Goal: Information Seeking & Learning: Learn about a topic

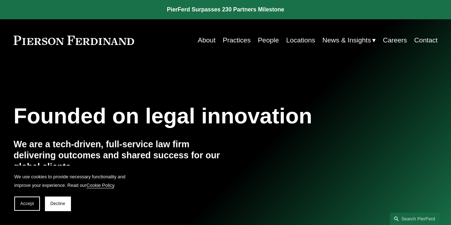
click at [261, 42] on link "People" at bounding box center [268, 40] width 21 height 14
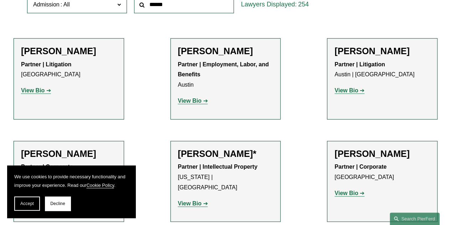
scroll to position [3712, 0]
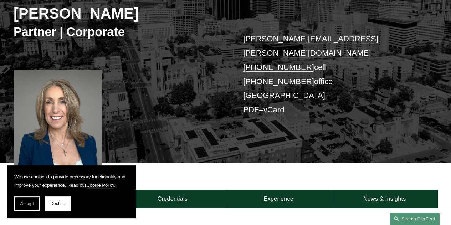
scroll to position [178, 0]
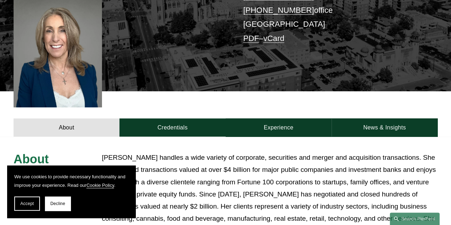
click at [58, 204] on span "Decline" at bounding box center [57, 203] width 15 height 5
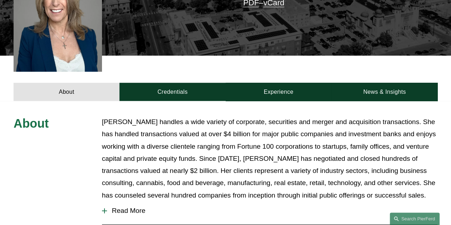
scroll to position [356, 0]
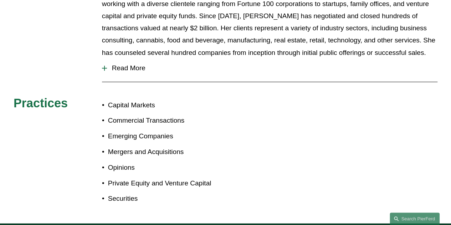
click at [150, 99] on p "Capital Markets" at bounding box center [167, 105] width 118 height 12
copy p "Markets"
click at [116, 99] on p "Capital Markets" at bounding box center [167, 105] width 118 height 12
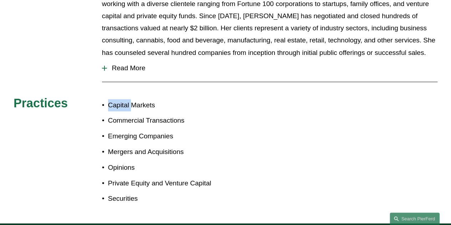
copy p "Capital"
click at [165, 114] on p "Commercial Transactions" at bounding box center [167, 120] width 118 height 12
copy p "Transactions"
click at [129, 114] on p "Commercial Transactions" at bounding box center [167, 120] width 118 height 12
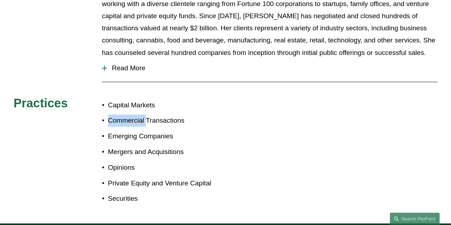
click at [129, 114] on p "Commercial Transactions" at bounding box center [167, 120] width 118 height 12
copy p "Commercial"
click at [149, 130] on p "Emerging Companies" at bounding box center [167, 136] width 118 height 12
copy p "Companies"
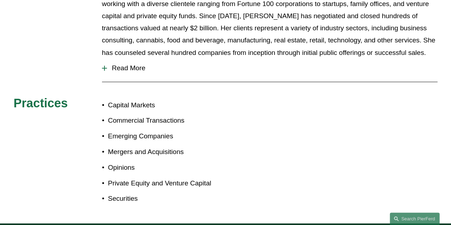
click at [152, 146] on p "Mergers and Acquisitions" at bounding box center [167, 152] width 118 height 12
click at [123, 146] on p "Mergers and Acquisitions" at bounding box center [167, 152] width 118 height 12
copy p "Mergers"
click at [155, 146] on p "Mergers and Acquisitions" at bounding box center [167, 152] width 118 height 12
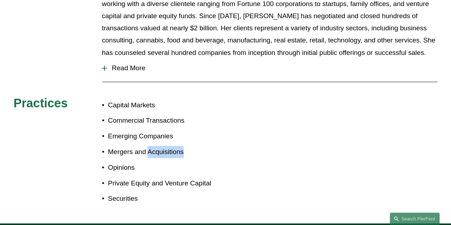
click at [156, 146] on p "Mergers and Acquisitions" at bounding box center [167, 152] width 118 height 12
copy p "Acquisitions"
click at [123, 149] on ul "Capital Markets Commercial Transactions Emerging Companies Mergers and Acquisit…" at bounding box center [164, 152] width 124 height 106
copy p "Opinions"
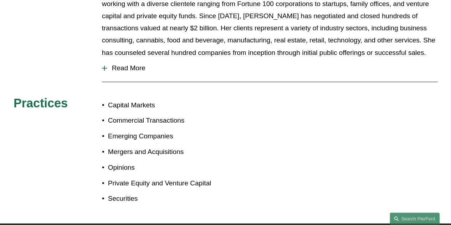
click at [143, 177] on p "Private Equity and Venture Capital" at bounding box center [167, 183] width 118 height 12
copy p "Equity"
click at [196, 177] on p "Private Equity and Venture Capital" at bounding box center [167, 183] width 118 height 12
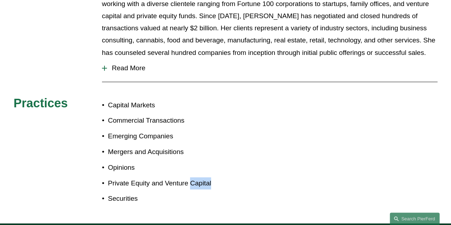
copy p "Capital"
click at [117, 192] on p "Securities" at bounding box center [167, 198] width 118 height 12
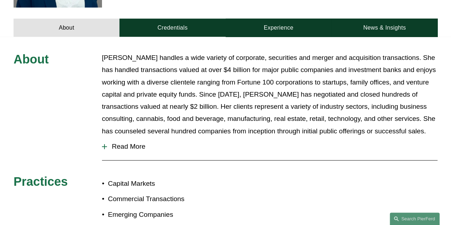
scroll to position [315, 0]
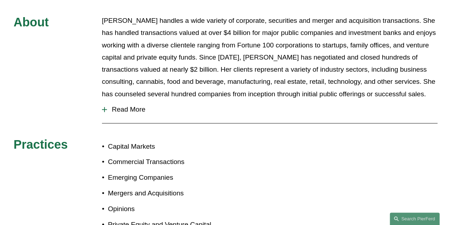
click at [116, 102] on button "Read More" at bounding box center [269, 109] width 335 height 19
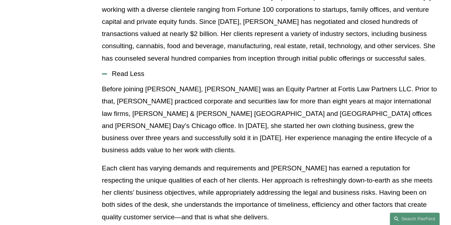
scroll to position [172, 0]
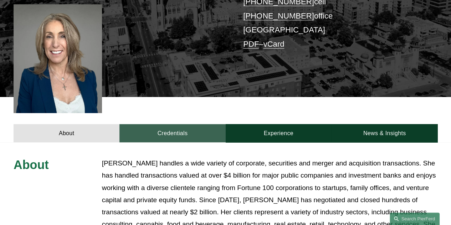
click at [160, 124] on link "Credentials" at bounding box center [172, 133] width 106 height 18
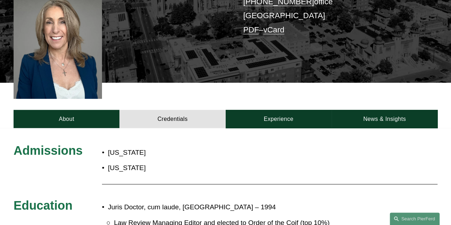
scroll to position [279, 0]
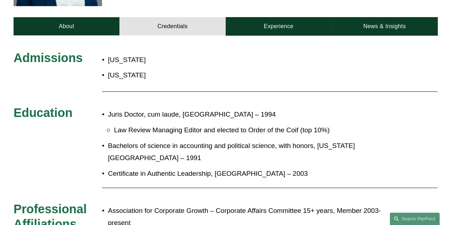
click at [110, 54] on p "[US_STATE]" at bounding box center [184, 60] width 153 height 12
click at [117, 69] on p "[US_STATE]" at bounding box center [184, 75] width 153 height 12
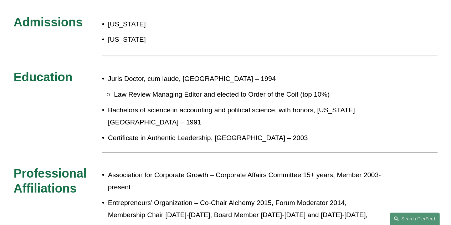
click at [136, 76] on li "Juris Doctor, cum laude, Southern Methodist University – 1994 Law Review Managi…" at bounding box center [246, 87] width 277 height 28
click at [143, 73] on p "Juris Doctor, cum laude, Southern Methodist University – 1994" at bounding box center [246, 79] width 277 height 12
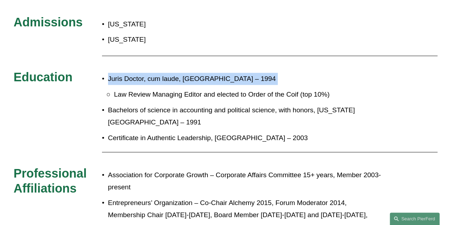
click at [143, 73] on p "Juris Doctor, cum laude, Southern Methodist University – 1994" at bounding box center [246, 79] width 277 height 12
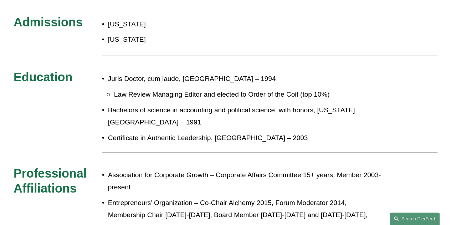
click at [202, 89] on p "Law Review Managing Editor and elected to Order of the Coif (top 10%)" at bounding box center [249, 94] width 270 height 12
drag, startPoint x: 183, startPoint y: 69, endPoint x: 273, endPoint y: 66, distance: 89.9
click at [273, 73] on p "Juris Doctor, cum laude, Southern Methodist University – 1994" at bounding box center [246, 79] width 277 height 12
click at [111, 73] on p "Juris Doctor, cum laude, Southern Methodist University – 1994" at bounding box center [246, 79] width 277 height 12
drag, startPoint x: 179, startPoint y: 67, endPoint x: 103, endPoint y: 61, distance: 76.5
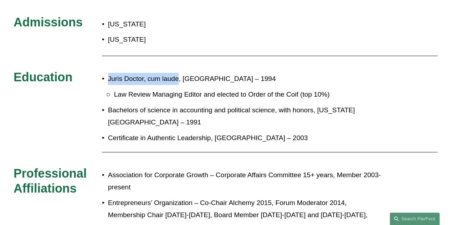
click at [103, 69] on div "Juris Doctor, cum laude, Southern Methodist University – 1994 Law Review Managi…" at bounding box center [243, 108] width 283 height 78
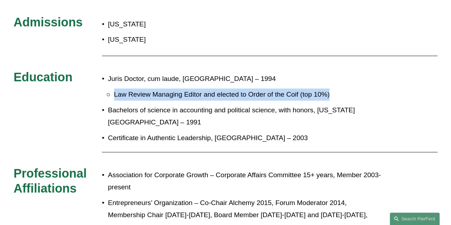
drag, startPoint x: 113, startPoint y: 83, endPoint x: 347, endPoint y: 76, distance: 233.9
click at [347, 76] on li "Juris Doctor, cum laude, Southern Methodist University – 1994 Law Review Managi…" at bounding box center [246, 87] width 277 height 28
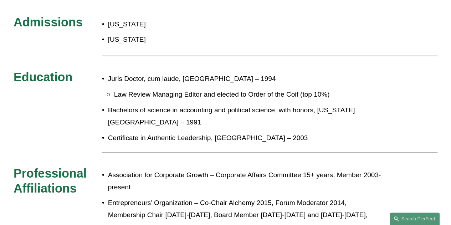
click at [290, 73] on p "Juris Doctor, cum laude, Southern Methodist University – 1994" at bounding box center [246, 79] width 277 height 12
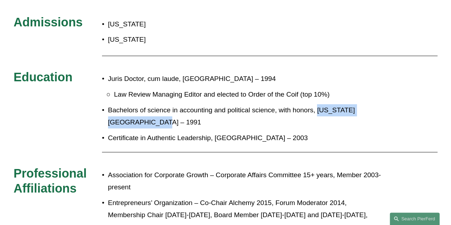
drag, startPoint x: 316, startPoint y: 99, endPoint x: 137, endPoint y: 111, distance: 180.0
click at [137, 111] on p "Bachelors of science in accounting and political science, with honors, Oklahoma…" at bounding box center [246, 116] width 277 height 25
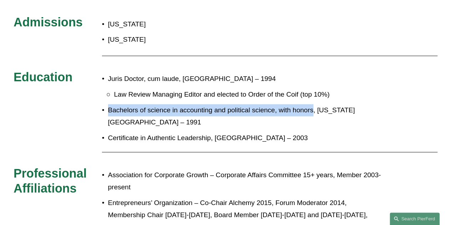
drag, startPoint x: 109, startPoint y: 97, endPoint x: 313, endPoint y: 93, distance: 203.9
click at [313, 104] on p "Bachelors of science in accounting and political science, with honors, Oklahoma…" at bounding box center [246, 116] width 277 height 25
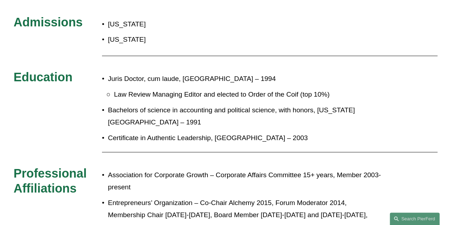
click at [137, 132] on p "Certificate in Authentic Leadership, Naropa University – 2003" at bounding box center [246, 138] width 277 height 12
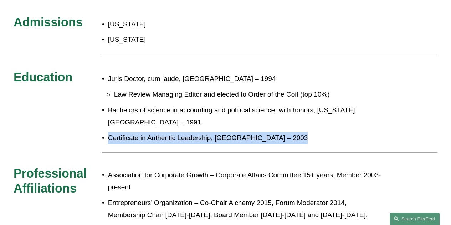
click at [137, 132] on p "Certificate in Authentic Leadership, Naropa University – 2003" at bounding box center [246, 138] width 277 height 12
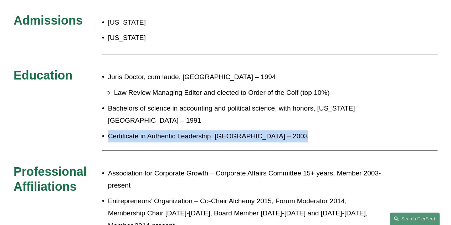
scroll to position [351, 0]
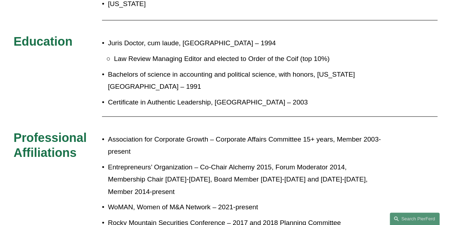
click at [123, 133] on p "Association for Corporate Growth – Corporate Affairs Committee 15+ years, Membe…" at bounding box center [246, 145] width 277 height 25
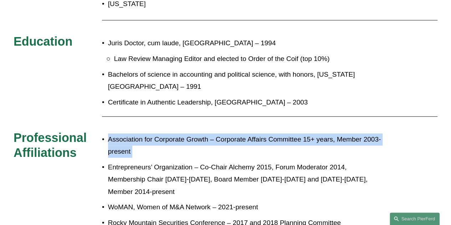
click at [123, 133] on p "Association for Corporate Growth – Corporate Affairs Committee 15+ years, Membe…" at bounding box center [246, 145] width 277 height 25
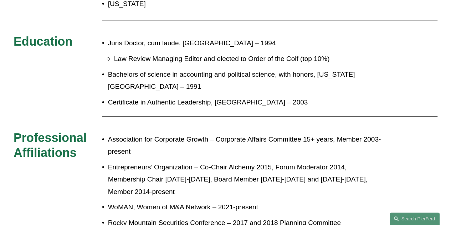
click at [116, 163] on p "Entrepreneurs’ Organization – Co-Chair Alchemy 2015, Forum Moderator 2014, Memb…" at bounding box center [246, 179] width 277 height 37
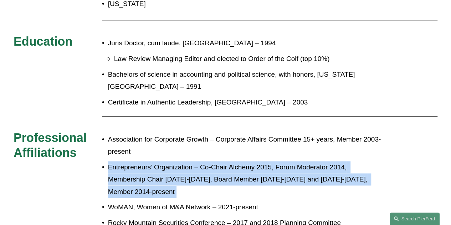
click at [116, 163] on p "Entrepreneurs’ Organization – Co-Chair Alchemy 2015, Forum Moderator 2014, Memb…" at bounding box center [246, 179] width 277 height 37
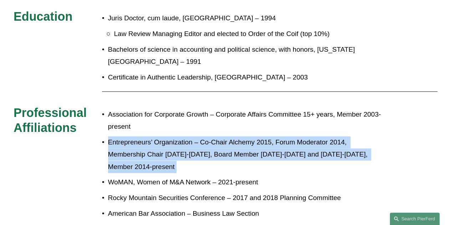
scroll to position [458, 0]
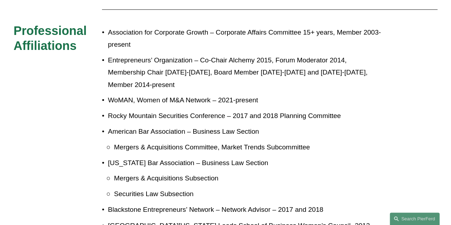
click at [120, 94] on p "WoMAN, Women of M&A Network – 2021-present" at bounding box center [246, 100] width 277 height 12
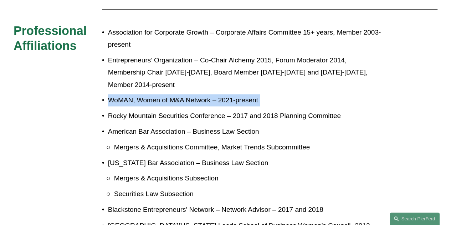
click at [120, 94] on p "WoMAN, Women of M&A Network – 2021-present" at bounding box center [246, 100] width 277 height 12
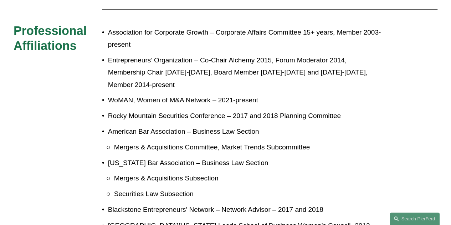
click at [114, 110] on p "Rocky Mountain Securities Conference – 2017 and 2018 Planning Committee" at bounding box center [246, 116] width 277 height 12
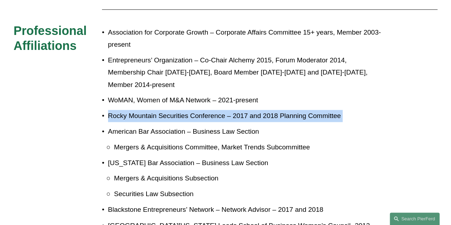
click at [114, 110] on p "Rocky Mountain Securities Conference – 2017 and 2018 Planning Committee" at bounding box center [246, 116] width 277 height 12
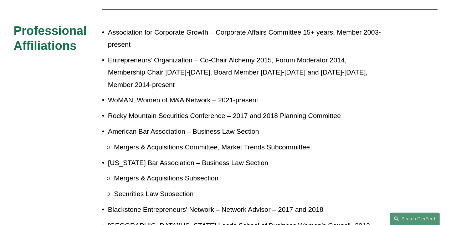
click at [126, 125] on p "American Bar Association – Business Law Section" at bounding box center [246, 131] width 277 height 12
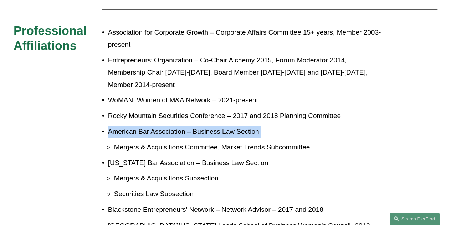
click at [126, 125] on p "American Bar Association – Business Law Section" at bounding box center [246, 131] width 277 height 12
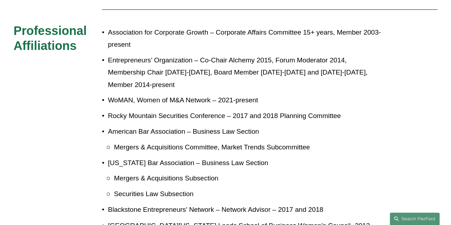
click at [136, 141] on p "Mergers & Acquisitions Committee, Market Trends Subcommittee" at bounding box center [249, 147] width 270 height 12
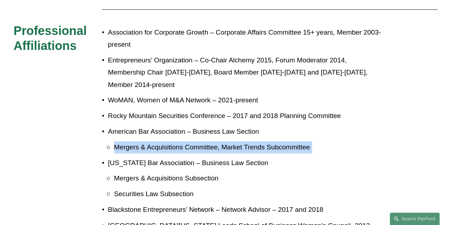
click at [136, 141] on p "Mergers & Acquisitions Committee, Market Trends Subcommittee" at bounding box center [249, 147] width 270 height 12
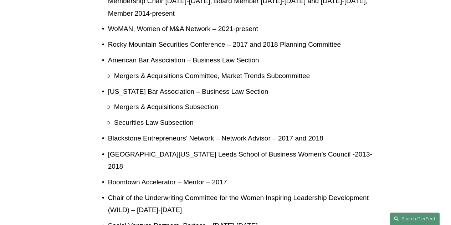
click at [119, 86] on p "Colorado Bar Association – Business Law Section" at bounding box center [246, 92] width 277 height 12
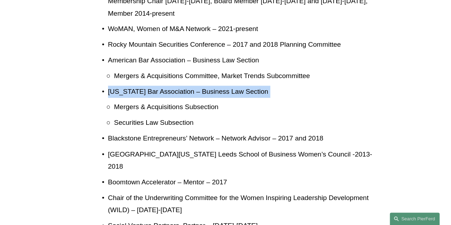
click at [119, 86] on p "Colorado Bar Association – Business Law Section" at bounding box center [246, 92] width 277 height 12
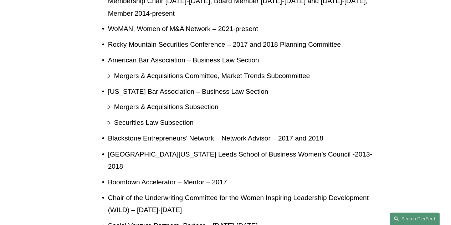
click at [149, 101] on p "Mergers & Acquisitions Subsection" at bounding box center [249, 107] width 270 height 12
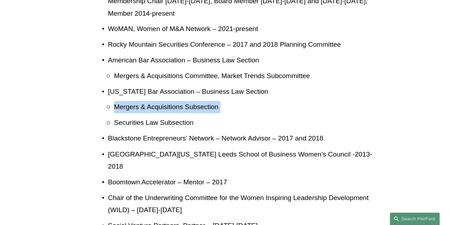
click at [149, 101] on p "Mergers & Acquisitions Subsection" at bounding box center [249, 107] width 270 height 12
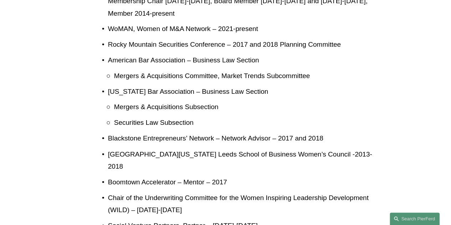
click at [136, 117] on p "Securities Law Subsection" at bounding box center [249, 123] width 270 height 12
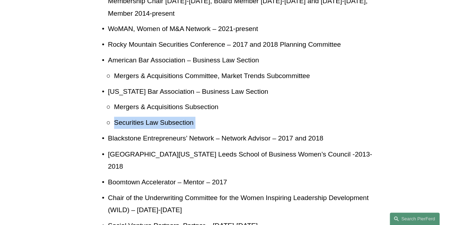
click at [136, 117] on p "Securities Law Subsection" at bounding box center [249, 123] width 270 height 12
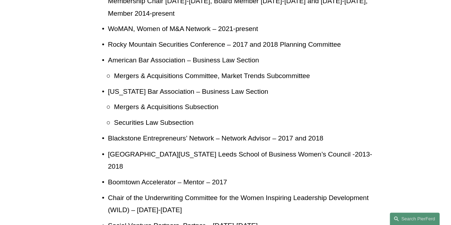
click at [132, 132] on p "Blackstone Entrepreneurs’ Network – Network Advisor – 2017 and 2018" at bounding box center [246, 138] width 277 height 12
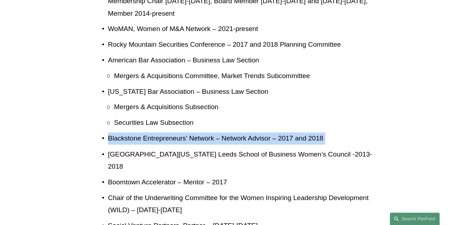
click at [132, 132] on p "Blackstone Entrepreneurs’ Network – Network Advisor – 2017 and 2018" at bounding box center [246, 138] width 277 height 12
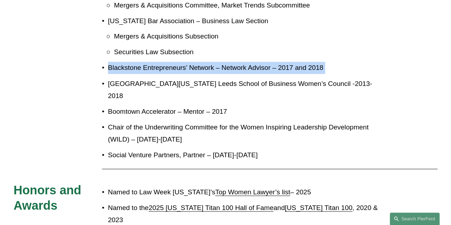
scroll to position [600, 0]
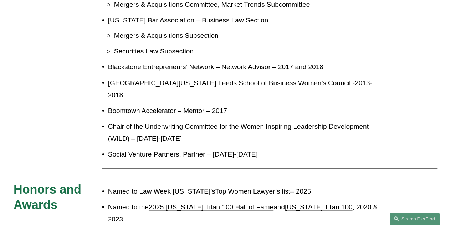
click at [146, 77] on p "University of Colorado Leeds School of Business Women’s Council -2013-2018" at bounding box center [246, 89] width 277 height 25
click at [147, 77] on p "University of Colorado Leeds School of Business Women’s Council -2013-2018" at bounding box center [246, 89] width 277 height 25
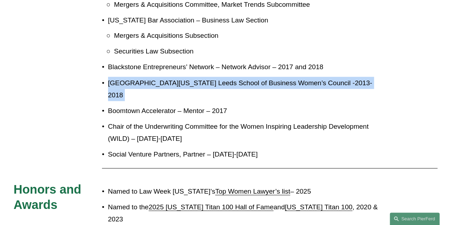
click at [147, 77] on p "University of Colorado Leeds School of Business Women’s Council -2013-2018" at bounding box center [246, 89] width 277 height 25
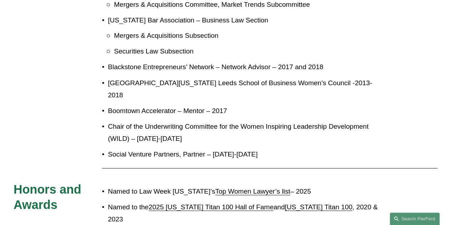
click at [130, 104] on p "Boomtown Accelerator – Mentor – 2017" at bounding box center [246, 110] width 277 height 12
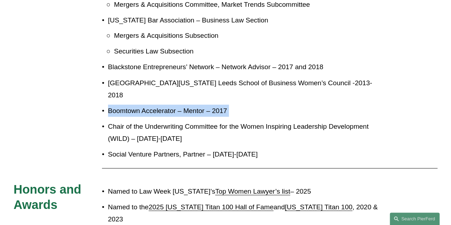
click at [130, 104] on p "Boomtown Accelerator – Mentor – 2017" at bounding box center [246, 110] width 277 height 12
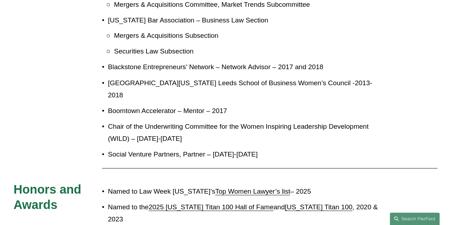
click at [113, 120] on p "Chair of the Underwriting Committee for the Women Inspiring Leadership Developm…" at bounding box center [246, 132] width 277 height 25
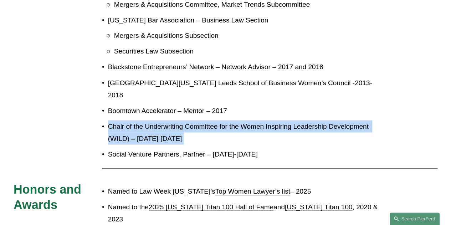
click at [113, 120] on p "Chair of the Underwriting Committee for the Women Inspiring Leadership Developm…" at bounding box center [246, 132] width 277 height 25
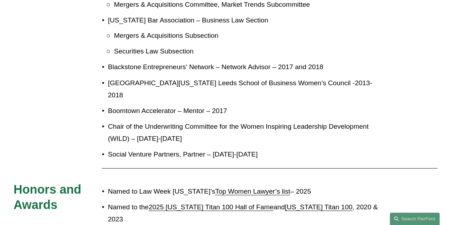
click at [114, 148] on p "Social Venture Partners, Partner – 2004-2006" at bounding box center [246, 154] width 277 height 12
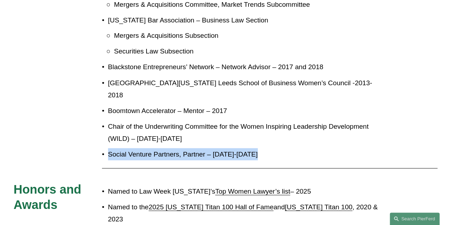
click at [114, 148] on p "Social Venture Partners, Partner – 2004-2006" at bounding box center [246, 154] width 277 height 12
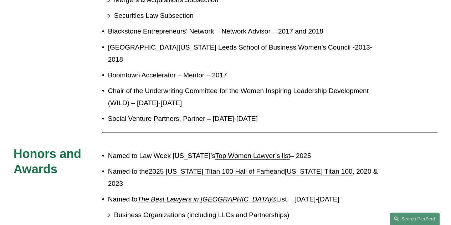
click at [120, 149] on p "Named to Law Week Colorado’s Top Women Lawyer’s list – 2025" at bounding box center [246, 155] width 277 height 12
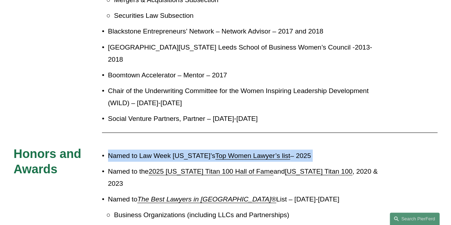
click at [120, 149] on p "Named to Law Week Colorado’s Top Women Lawyer’s list – 2025" at bounding box center [246, 155] width 277 height 12
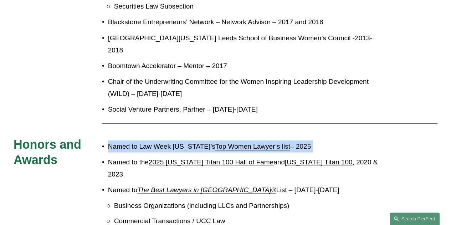
scroll to position [671, 0]
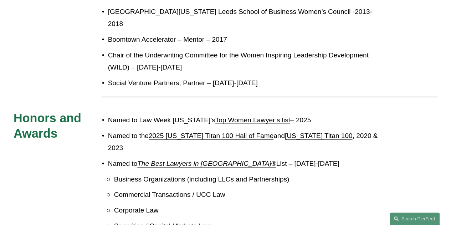
click at [132, 129] on p "Named to the 2025 Colorado Titan 100 Hall of Fame and Colorado Titan 100 , 2020…" at bounding box center [246, 141] width 277 height 25
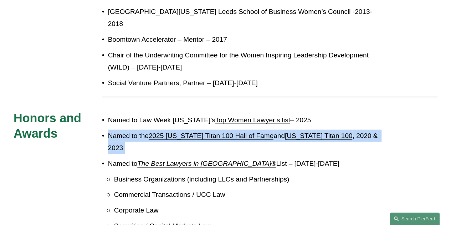
click at [132, 129] on p "Named to the 2025 Colorado Titan 100 Hall of Fame and Colorado Titan 100 , 2020…" at bounding box center [246, 141] width 277 height 25
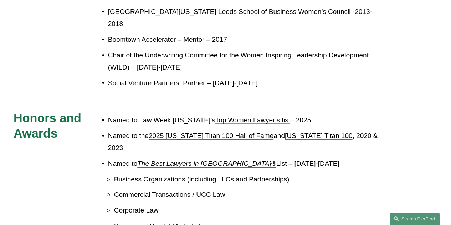
click at [125, 157] on p "Named to The Best Lawyers in America® List – 2021-2025" at bounding box center [246, 163] width 277 height 12
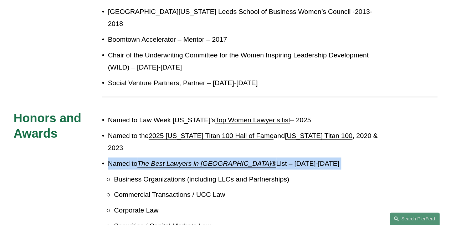
click at [125, 157] on p "Named to The Best Lawyers in America® List – 2021-2025" at bounding box center [246, 163] width 277 height 12
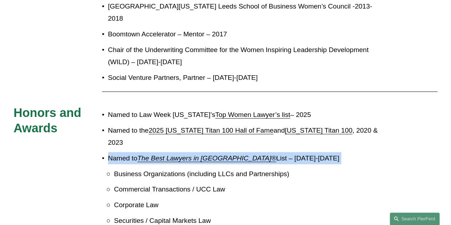
scroll to position [707, 0]
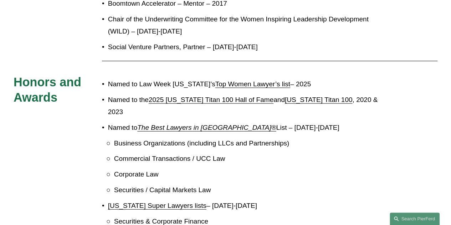
click at [132, 137] on p "Business Organizations (including LLCs and Partnerships)" at bounding box center [249, 143] width 270 height 12
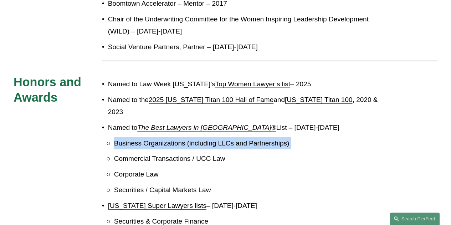
click at [132, 137] on p "Business Organizations (including LLCs and Partnerships)" at bounding box center [249, 143] width 270 height 12
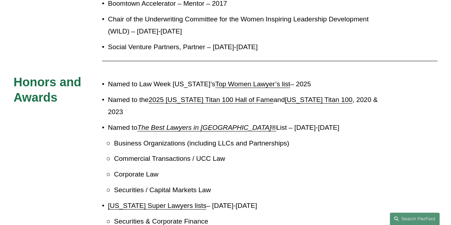
click at [149, 153] on p "Commercial Transactions / UCC Law" at bounding box center [249, 159] width 270 height 12
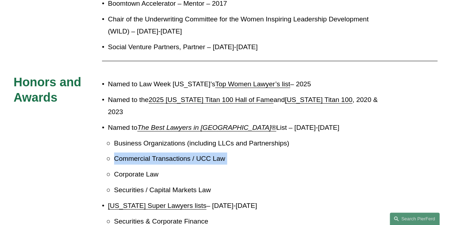
click at [149, 153] on p "Commercial Transactions / UCC Law" at bounding box center [249, 159] width 270 height 12
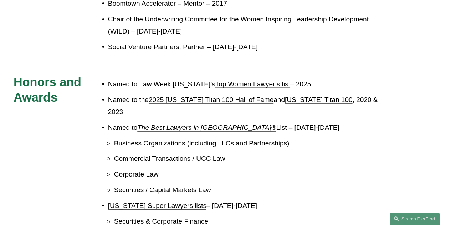
click at [128, 168] on p "Corporate Law" at bounding box center [249, 174] width 270 height 12
click at [152, 148] on ul "Business Organizations (including LLCs and Partnerships) Commercial Transaction…" at bounding box center [246, 166] width 277 height 59
drag, startPoint x: 159, startPoint y: 139, endPoint x: 114, endPoint y: 139, distance: 45.6
click at [114, 168] on p "Corporate Law" at bounding box center [249, 174] width 270 height 12
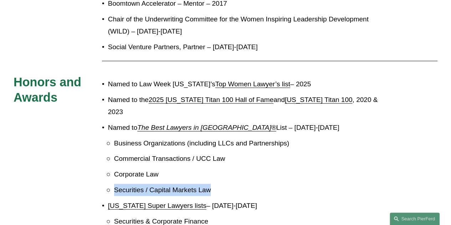
drag, startPoint x: 212, startPoint y: 155, endPoint x: 114, endPoint y: 156, distance: 98.0
click at [114, 184] on p "Securities / Capital Markets Law" at bounding box center [249, 190] width 270 height 12
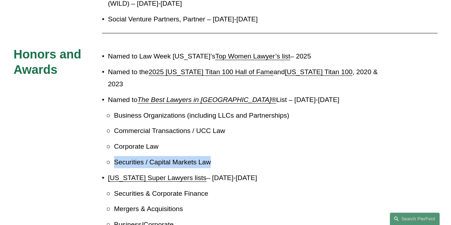
scroll to position [778, 0]
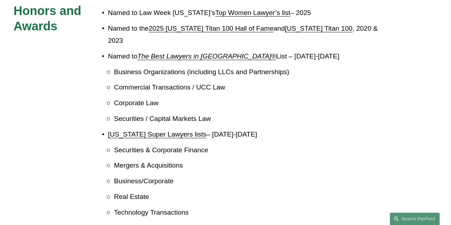
click at [118, 128] on li "Colorado Super Lawyers lists – 2014-2025 Securities & Corporate Finance Mergers…" at bounding box center [246, 173] width 277 height 90
click at [114, 130] on link "Colorado Super Lawyers lists" at bounding box center [157, 133] width 98 height 7
click at [154, 144] on p "Securities & Corporate Finance" at bounding box center [249, 150] width 270 height 12
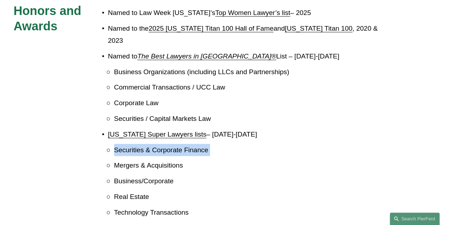
click at [154, 144] on p "Securities & Corporate Finance" at bounding box center [249, 150] width 270 height 12
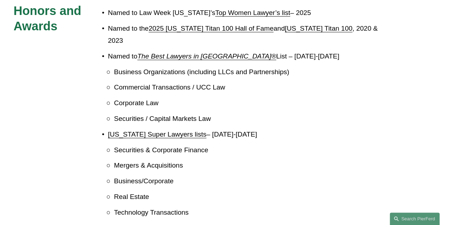
click at [149, 159] on p "Mergers & Acquisitions" at bounding box center [249, 165] width 270 height 12
click at [119, 175] on p "Business/Corporate" at bounding box center [249, 181] width 270 height 12
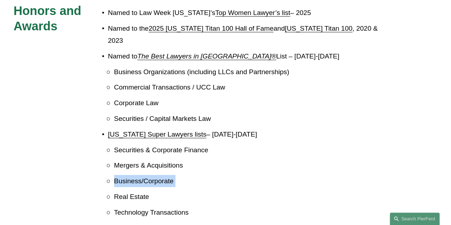
click at [119, 175] on p "Business/Corporate" at bounding box center [249, 181] width 270 height 12
click at [121, 191] on p "Real Estate" at bounding box center [249, 197] width 270 height 12
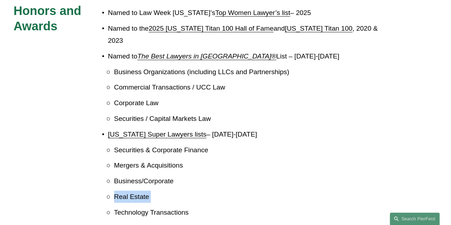
click at [121, 191] on p "Real Estate" at bounding box center [249, 197] width 270 height 12
click at [161, 206] on p "Technology Transactions" at bounding box center [249, 212] width 270 height 12
click at [162, 206] on p "Technology Transactions" at bounding box center [249, 212] width 270 height 12
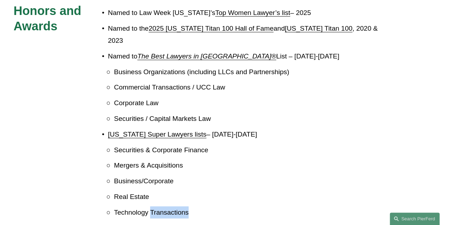
click at [162, 206] on p "Technology Transactions" at bounding box center [249, 212] width 270 height 12
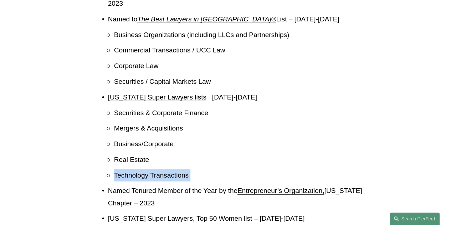
scroll to position [850, 0]
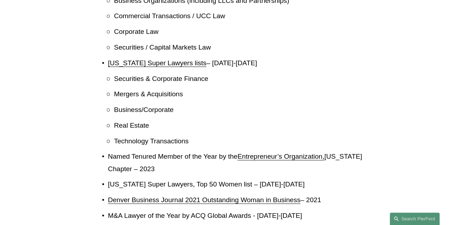
click at [125, 150] on p "Named Tenured Member of the Year by the Entrepreneur’s Organization, Colorado C…" at bounding box center [246, 162] width 277 height 25
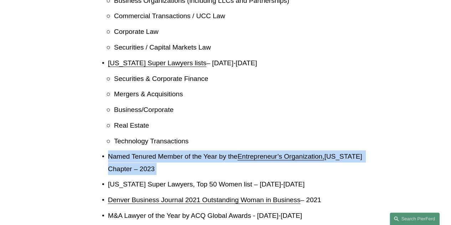
click at [125, 150] on p "Named Tenured Member of the Year by the Entrepreneur’s Organization, Colorado C…" at bounding box center [246, 162] width 277 height 25
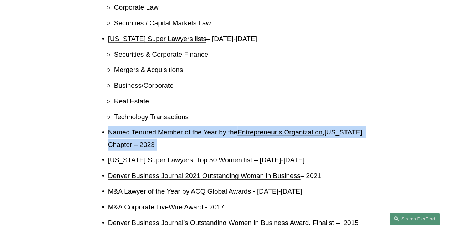
scroll to position [885, 0]
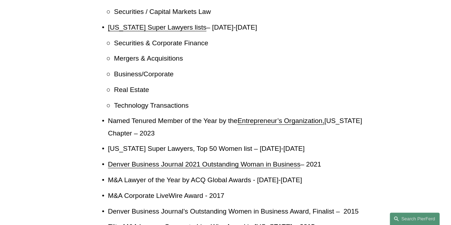
click at [134, 143] on p "Colorado Super Lawyers, Top 50 Women list – 2015-2023" at bounding box center [246, 149] width 277 height 12
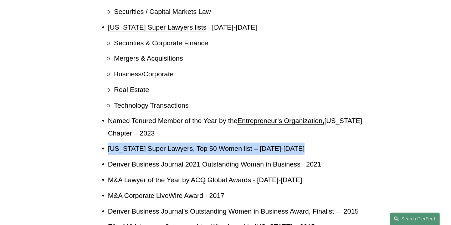
click at [134, 143] on p "Colorado Super Lawyers, Top 50 Women list – 2015-2023" at bounding box center [246, 149] width 277 height 12
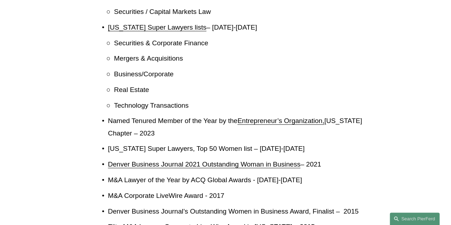
click at [314, 158] on p "Denver Business Journal 2021 Outstanding Woman in Business – 2021" at bounding box center [246, 164] width 277 height 12
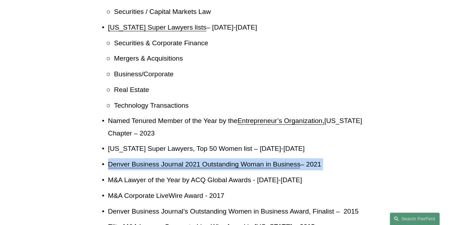
click at [314, 158] on p "Denver Business Journal 2021 Outstanding Woman in Business – 2021" at bounding box center [246, 164] width 277 height 12
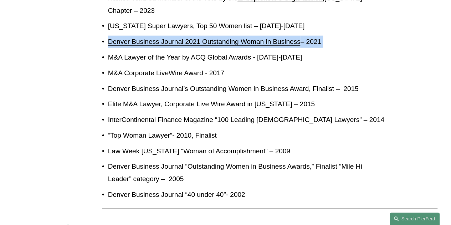
scroll to position [992, 0]
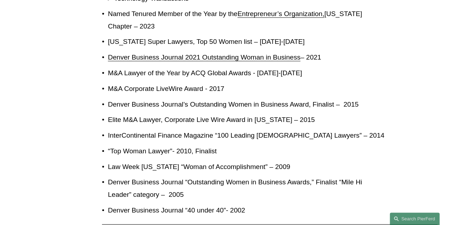
click at [152, 67] on p "M&A Lawyer of the Year by ACQ Global Awards - 2017-2019" at bounding box center [246, 73] width 277 height 12
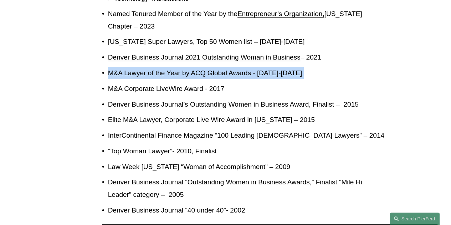
click at [152, 67] on p "M&A Lawyer of the Year by ACQ Global Awards - 2017-2019" at bounding box center [246, 73] width 277 height 12
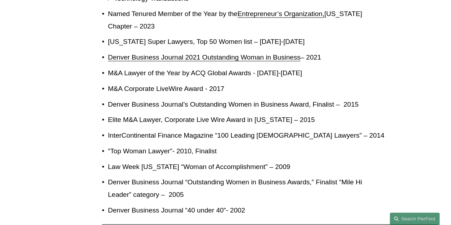
click at [122, 83] on p "M&A Corporate LiveWire Award - 2017" at bounding box center [246, 89] width 277 height 12
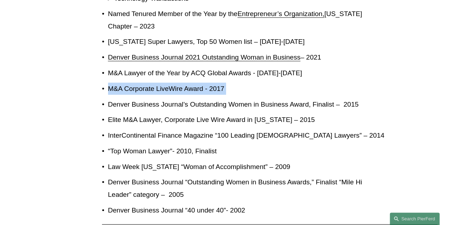
click at [122, 83] on p "M&A Corporate LiveWire Award - 2017" at bounding box center [246, 89] width 277 height 12
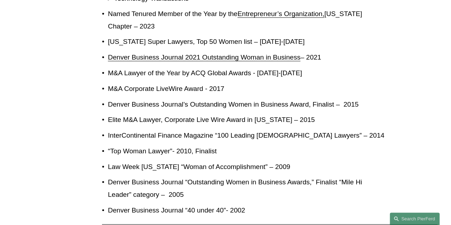
click at [130, 98] on p "Denver Business Journal’s Outstanding Women in Business Award, Finalist – 2015" at bounding box center [246, 104] width 277 height 12
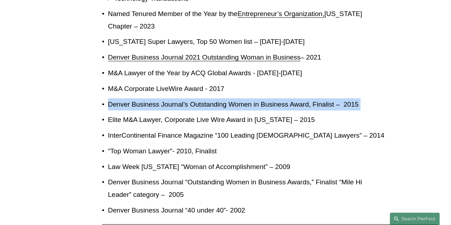
click at [130, 98] on p "Denver Business Journal’s Outstanding Women in Business Award, Finalist – 2015" at bounding box center [246, 104] width 277 height 12
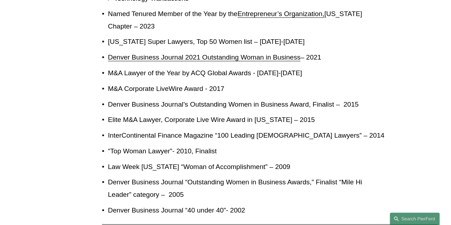
click at [136, 114] on p "Elite M&A Lawyer, Corporate Live Wire Award in Colorado – 2015" at bounding box center [246, 120] width 277 height 12
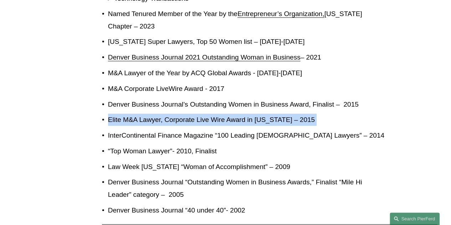
click at [136, 114] on p "Elite M&A Lawyer, Corporate Live Wire Award in Colorado – 2015" at bounding box center [246, 120] width 277 height 12
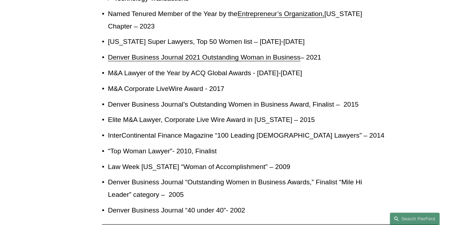
click at [158, 129] on p "InterContinental Finance Magazine “100 Leading Female Lawyers” – 2014" at bounding box center [246, 135] width 277 height 12
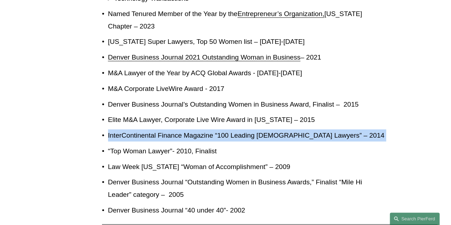
click at [158, 129] on p "InterContinental Finance Magazine “100 Leading Female Lawyers” – 2014" at bounding box center [246, 135] width 277 height 12
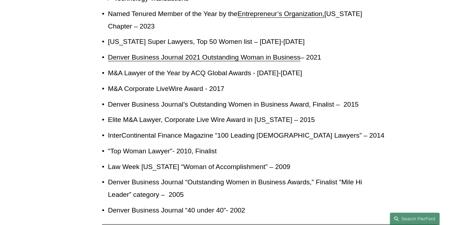
click at [165, 145] on p "“Top Woman Lawyer”- 2010, Finalist" at bounding box center [246, 151] width 277 height 12
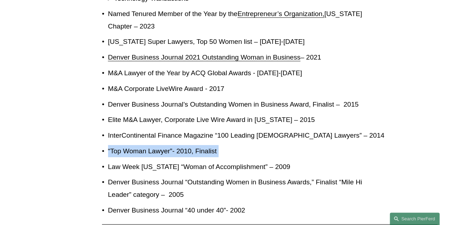
click at [165, 145] on p "“Top Woman Lawyer”- 2010, Finalist" at bounding box center [246, 151] width 277 height 12
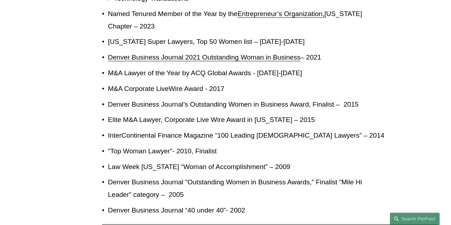
click at [147, 161] on p "Law Week Colorado “Woman of Accomplishment” – 2009" at bounding box center [246, 167] width 277 height 12
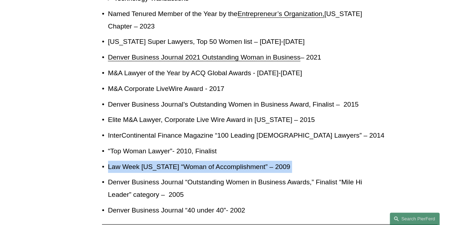
click at [147, 161] on p "Law Week Colorado “Woman of Accomplishment” – 2009" at bounding box center [246, 167] width 277 height 12
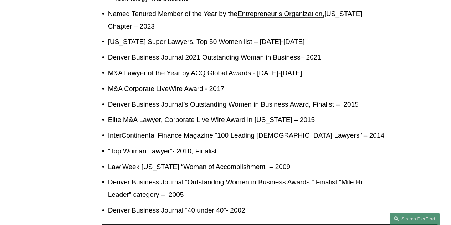
click at [123, 176] on p "Denver Business Journal “Outstanding Women in Business Awards,” Finalist “Mile …" at bounding box center [246, 188] width 277 height 25
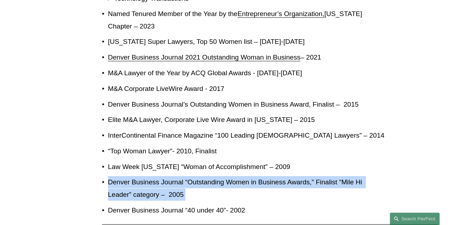
click at [123, 176] on p "Denver Business Journal “Outstanding Women in Business Awards,” Finalist “Mile …" at bounding box center [246, 188] width 277 height 25
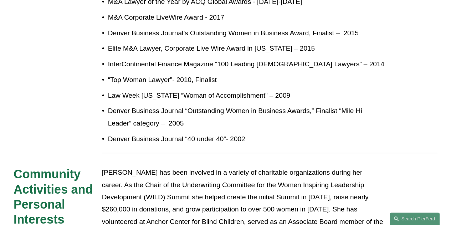
click at [150, 133] on p "Denver Business Journal “40 under 40”- 2002" at bounding box center [246, 139] width 277 height 12
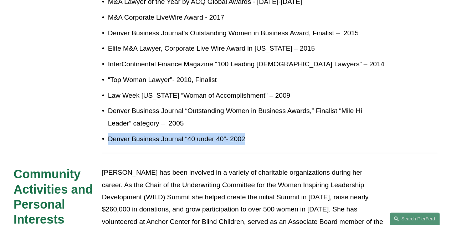
click at [150, 133] on p "Denver Business Journal “40 under 40”- 2002" at bounding box center [246, 139] width 277 height 12
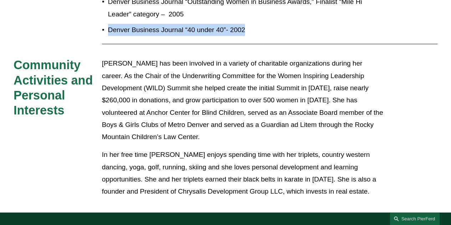
scroll to position [1135, 0]
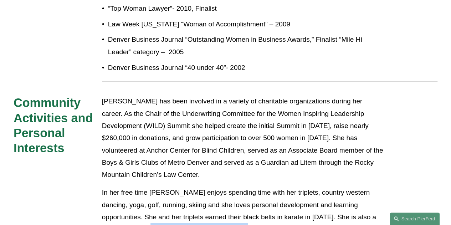
drag, startPoint x: 103, startPoint y: 196, endPoint x: 205, endPoint y: 197, distance: 101.9
click at [205, 197] on p "In her free time Julie enjoys spending time with her triplets, country western …" at bounding box center [243, 210] width 283 height 49
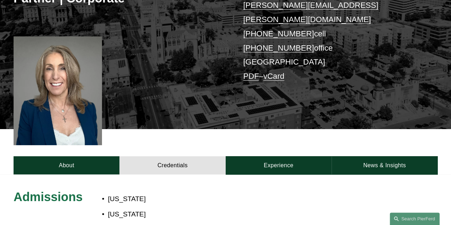
scroll to position [178, 0]
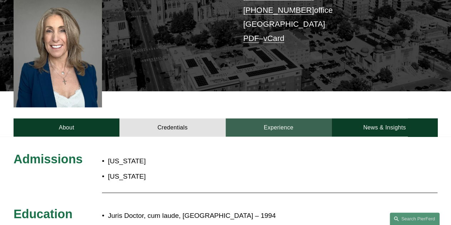
click at [265, 118] on link "Experience" at bounding box center [279, 127] width 106 height 18
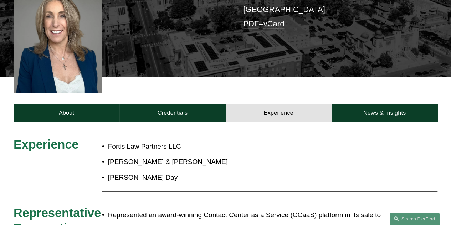
scroll to position [300, 0]
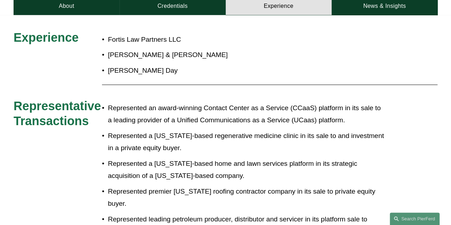
click at [160, 102] on p "Represented an award-winning Contact Center as a Service (CCaaS) platform in it…" at bounding box center [246, 114] width 277 height 25
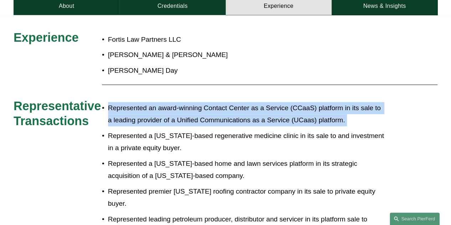
click at [160, 102] on p "Represented an award-winning Contact Center as a Service (CCaaS) platform in it…" at bounding box center [246, 114] width 277 height 25
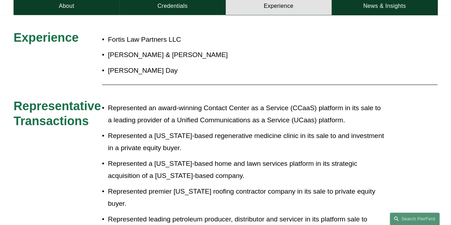
click at [130, 130] on p "Represented a Colorado-based regenerative medicine clinic in its sale to and in…" at bounding box center [246, 142] width 277 height 25
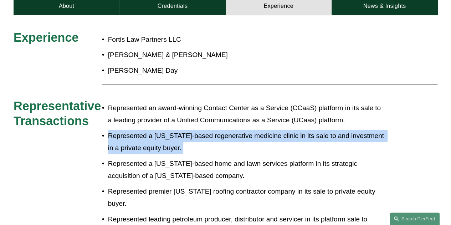
click at [130, 130] on p "Represented a Colorado-based regenerative medicine clinic in its sale to and in…" at bounding box center [246, 142] width 277 height 25
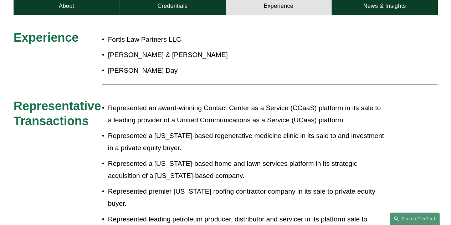
click at [153, 158] on p "Represented a Texas-based home and lawn services platform in its strategic acqu…" at bounding box center [246, 170] width 277 height 25
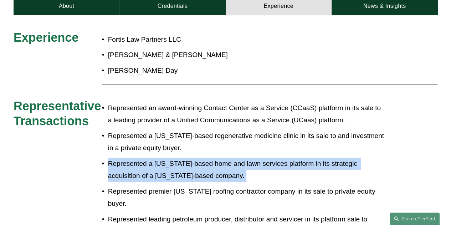
click at [153, 158] on p "Represented a Texas-based home and lawn services platform in its strategic acqu…" at bounding box center [246, 170] width 277 height 25
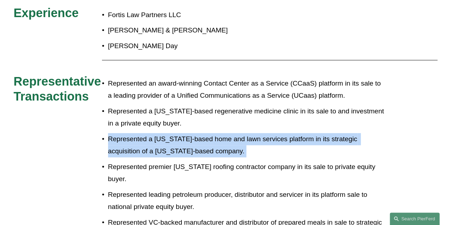
scroll to position [335, 0]
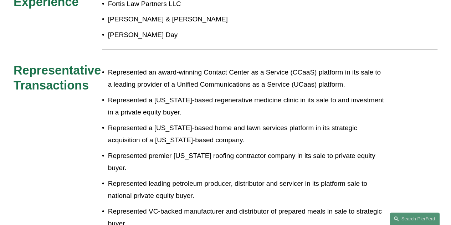
click at [117, 151] on p "Represented premier California roofing contractor company in its sale to privat…" at bounding box center [246, 162] width 277 height 25
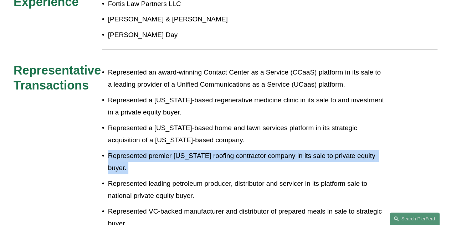
click at [117, 151] on p "Represented premier California roofing contractor company in its sale to privat…" at bounding box center [246, 162] width 277 height 25
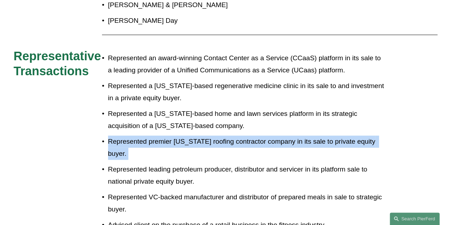
scroll to position [371, 0]
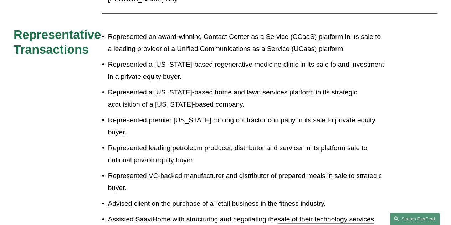
click at [129, 142] on p "Represented leading petroleum producer, distributor and servicer in its platfor…" at bounding box center [246, 154] width 277 height 25
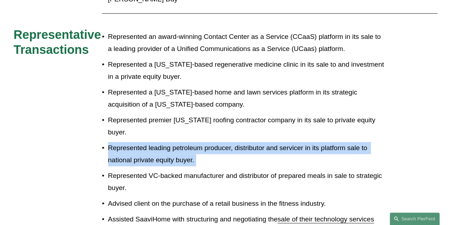
click at [129, 142] on p "Represented leading petroleum producer, distributor and servicer in its platfor…" at bounding box center [246, 154] width 277 height 25
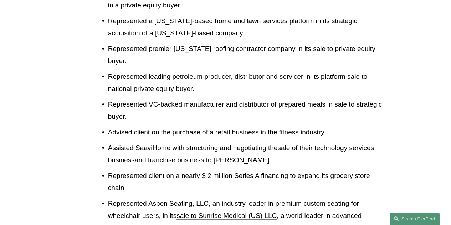
click at [120, 98] on p "Represented VC-backed manufacturer and distributor of prepared meals in sale to…" at bounding box center [246, 110] width 277 height 25
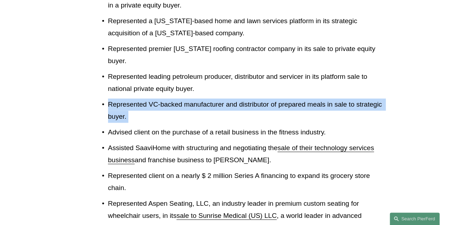
click at [120, 98] on p "Represented VC-backed manufacturer and distributor of prepared meals in sale to…" at bounding box center [246, 110] width 277 height 25
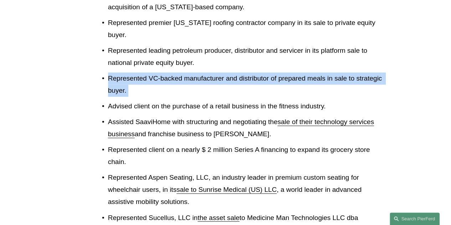
scroll to position [478, 0]
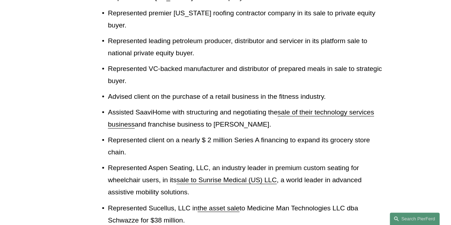
click at [127, 91] on p "Advised client on the purchase of a retail business in the fitness industry." at bounding box center [246, 97] width 277 height 12
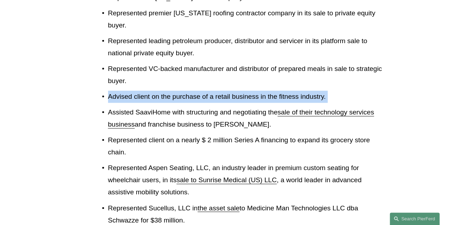
click at [127, 91] on p "Advised client on the purchase of a retail business in the fitness industry." at bounding box center [246, 97] width 277 height 12
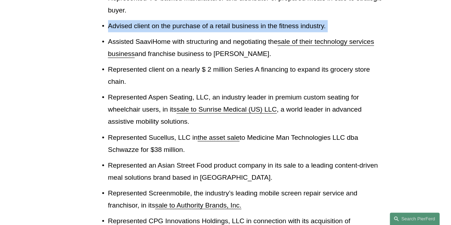
scroll to position [549, 0]
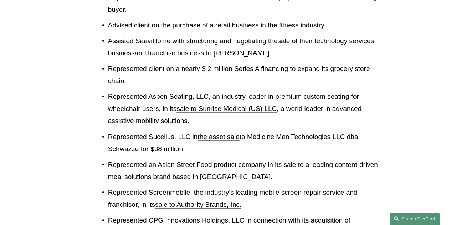
click at [168, 41] on p "Assisted SaaviHome with structuring and negotiating the sale of their technolog…" at bounding box center [246, 47] width 277 height 25
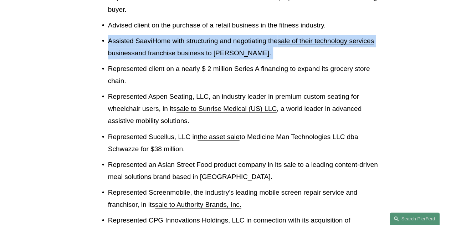
click at [168, 41] on p "Assisted SaaviHome with structuring and negotiating the sale of their technolog…" at bounding box center [246, 47] width 277 height 25
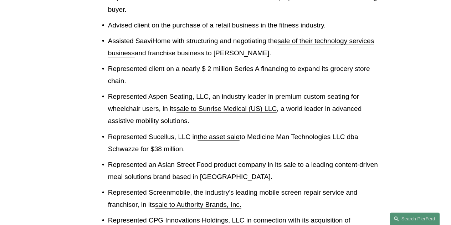
click at [113, 63] on p "Represented client on a nearly $ 2 million Series A financing to expand its gro…" at bounding box center [246, 75] width 277 height 25
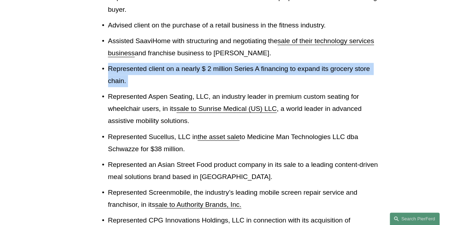
click at [113, 63] on p "Represented client on a nearly $ 2 million Series A financing to expand its gro…" at bounding box center [246, 75] width 277 height 25
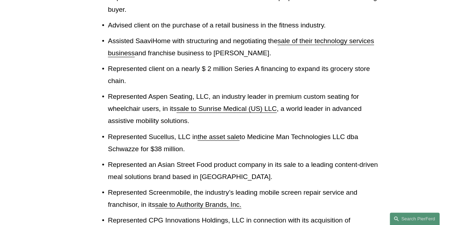
click at [143, 95] on p "Represented Aspen Seating, LLC, an industry leader in premium custom seating fo…" at bounding box center [246, 109] width 277 height 37
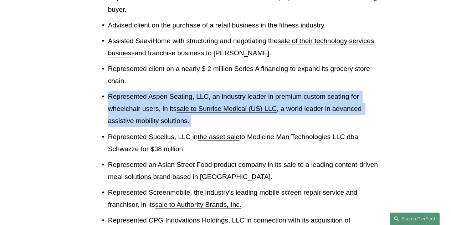
click at [143, 95] on p "Represented Aspen Seating, LLC, an industry leader in premium custom seating fo…" at bounding box center [246, 109] width 277 height 37
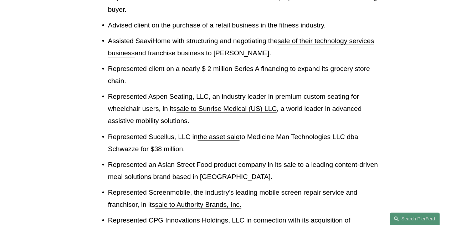
click at [137, 133] on p "Represented Sucellus, LLC in the asset sale to Medicine Man Technologies LLC db…" at bounding box center [246, 142] width 277 height 25
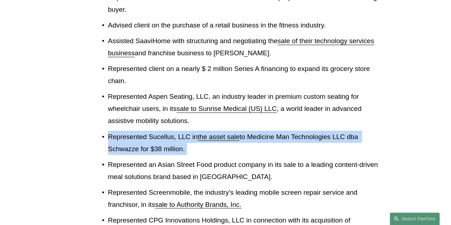
click at [137, 133] on p "Represented Sucellus, LLC in the asset sale to Medicine Man Technologies LLC db…" at bounding box center [246, 142] width 277 height 25
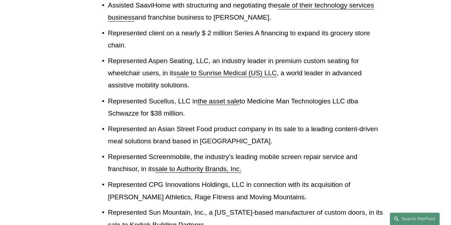
click at [130, 125] on p "Represented an Asian Street Food product company in its sale to a leading conte…" at bounding box center [246, 135] width 277 height 25
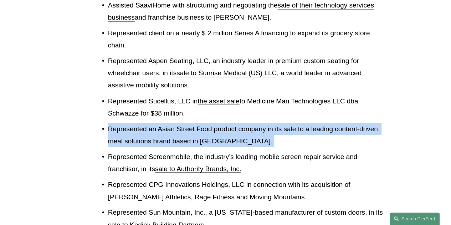
click at [130, 125] on p "Represented an Asian Street Food product company in its sale to a leading conte…" at bounding box center [246, 135] width 277 height 25
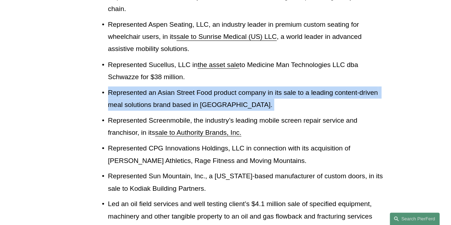
scroll to position [656, 0]
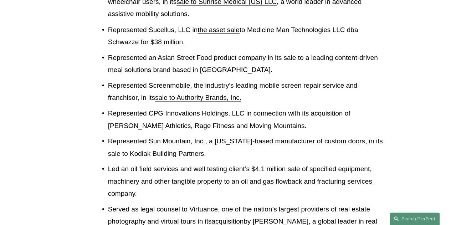
click at [122, 84] on p "Represented Screenmobile, the industry’s leading mobile screen repair service a…" at bounding box center [246, 91] width 277 height 25
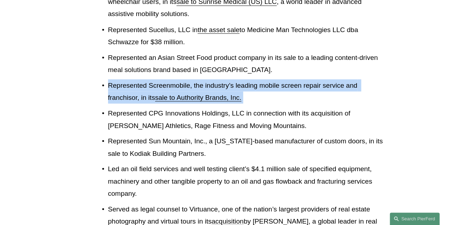
click at [122, 84] on p "Represented Screenmobile, the industry’s leading mobile screen repair service a…" at bounding box center [246, 91] width 277 height 25
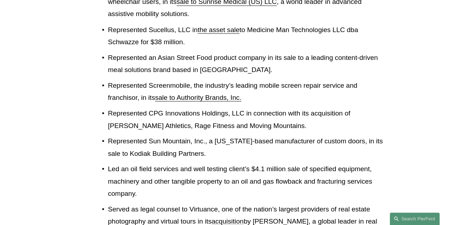
click at [137, 107] on p "Represented CPG Innovations Holdings, LLC in connection with its acquisition of…" at bounding box center [246, 119] width 277 height 25
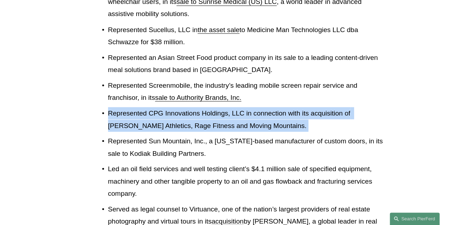
click at [137, 107] on p "Represented CPG Innovations Holdings, LLC in connection with its acquisition of…" at bounding box center [246, 119] width 277 height 25
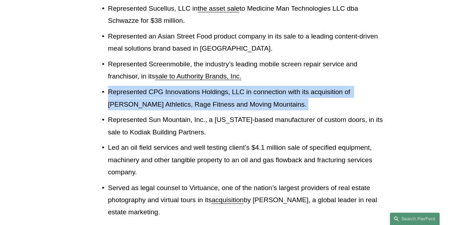
scroll to position [692, 0]
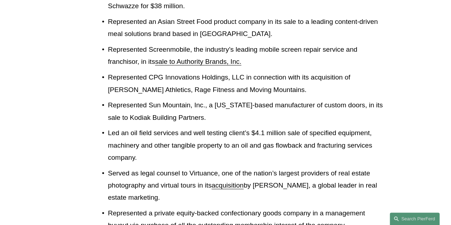
click at [141, 99] on p "Represented Sun Mountain, Inc., a Colorado-based manufacturer of custom doors, …" at bounding box center [246, 111] width 277 height 25
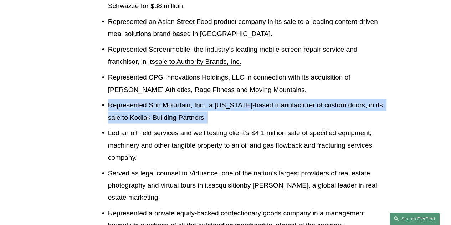
click at [141, 99] on p "Represented Sun Mountain, Inc., a Colorado-based manufacturer of custom doors, …" at bounding box center [246, 111] width 277 height 25
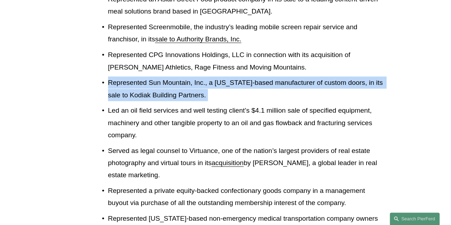
scroll to position [763, 0]
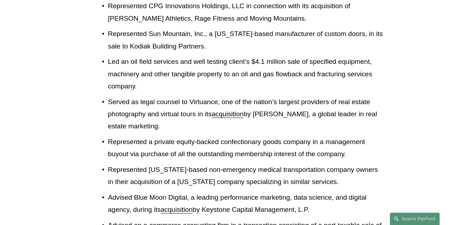
click at [137, 56] on p "Led an oil field services and well testing client’s $4.1 million sale of specif…" at bounding box center [246, 74] width 277 height 37
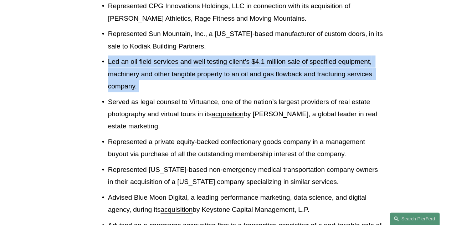
click at [137, 56] on p "Led an oil field services and well testing client’s $4.1 million sale of specif…" at bounding box center [246, 74] width 277 height 37
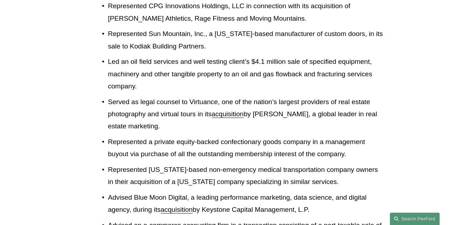
click at [133, 110] on p "Served as legal counsel to Virtuance, one of the nation’s largest providers of …" at bounding box center [246, 114] width 277 height 37
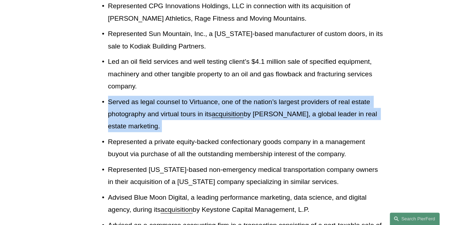
click at [133, 110] on p "Served as legal counsel to Virtuance, one of the nation’s largest providers of …" at bounding box center [246, 114] width 277 height 37
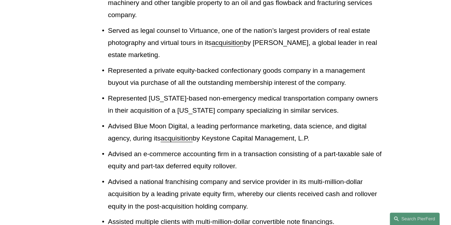
click at [127, 77] on p "Represented a private equity-backed confectionary goods company in a management…" at bounding box center [246, 77] width 277 height 25
click at [121, 69] on p "Represented a private equity-backed confectionary goods company in a management…" at bounding box center [246, 77] width 277 height 25
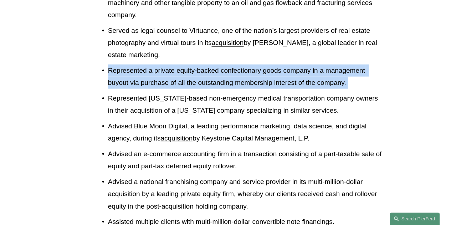
click at [121, 69] on p "Represented a private equity-backed confectionary goods company in a management…" at bounding box center [246, 77] width 277 height 25
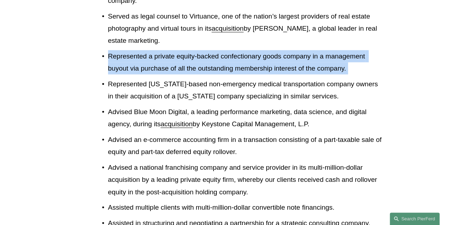
scroll to position [870, 0]
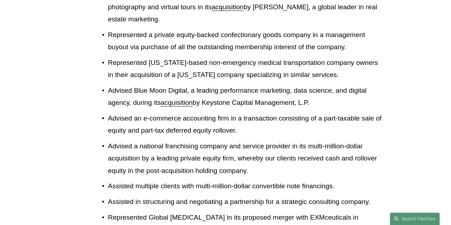
click at [140, 63] on p "Represented Colorado-based non-emergency medical transportation company owners …" at bounding box center [246, 69] width 277 height 25
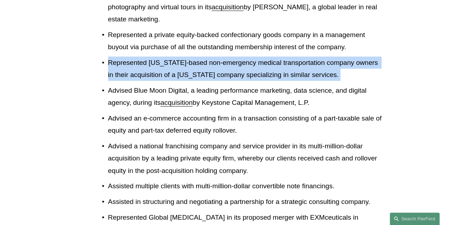
click at [140, 63] on p "Represented Colorado-based non-emergency medical transportation company owners …" at bounding box center [246, 69] width 277 height 25
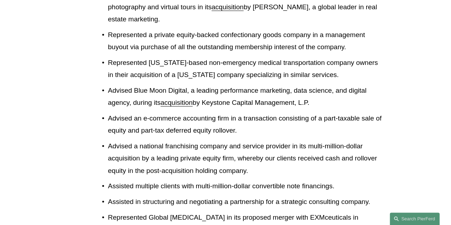
click at [156, 84] on p "Advised Blue Moon Digital, a leading performance marketing, data science, and d…" at bounding box center [246, 96] width 277 height 25
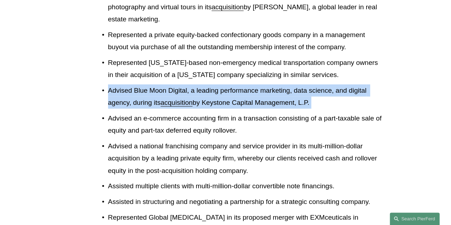
click at [156, 84] on p "Advised Blue Moon Digital, a leading performance marketing, data science, and d…" at bounding box center [246, 96] width 277 height 25
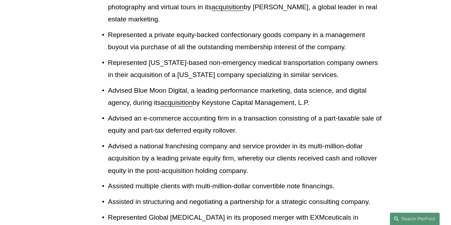
click at [127, 112] on p "Advised an e-commerce accounting firm in a transaction consisting of a part-tax…" at bounding box center [246, 124] width 277 height 25
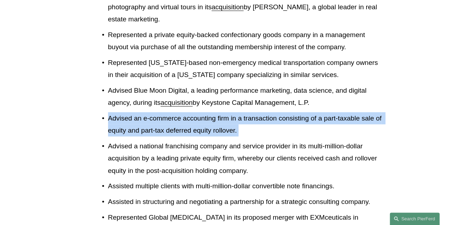
click at [127, 112] on p "Advised an e-commerce accounting firm in a transaction consisting of a part-tax…" at bounding box center [246, 124] width 277 height 25
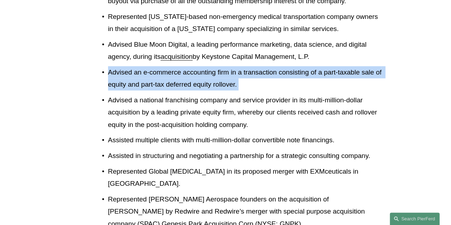
scroll to position [941, 0]
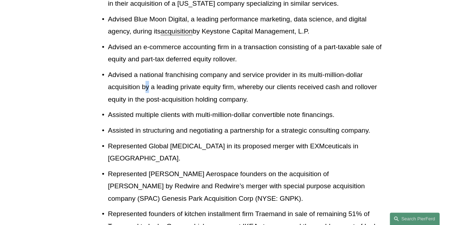
click at [147, 78] on p "Advised a national franchising company and service provider in its multi-millio…" at bounding box center [246, 87] width 277 height 37
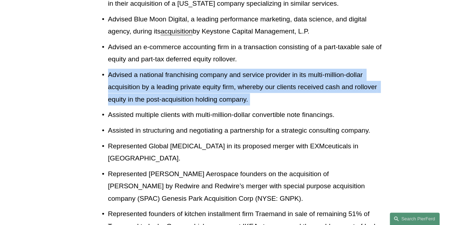
click at [147, 78] on p "Advised a national franchising company and service provider in its multi-millio…" at bounding box center [246, 87] width 277 height 37
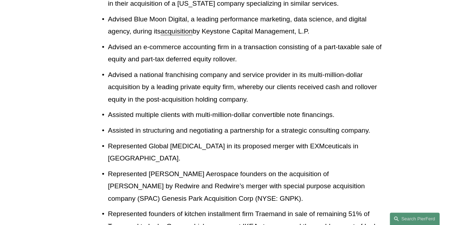
click at [128, 109] on p "Assisted multiple clients with multi-million-dollar convertible note financings." at bounding box center [246, 115] width 277 height 12
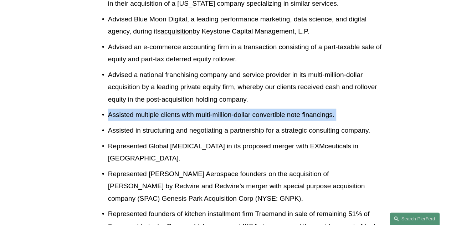
click at [128, 109] on p "Assisted multiple clients with multi-million-dollar convertible note financings." at bounding box center [246, 115] width 277 height 12
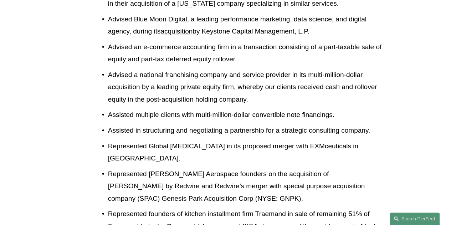
click at [133, 124] on p "Assisted in structuring and negotiating a partnership for a strategic consultin…" at bounding box center [246, 130] width 277 height 12
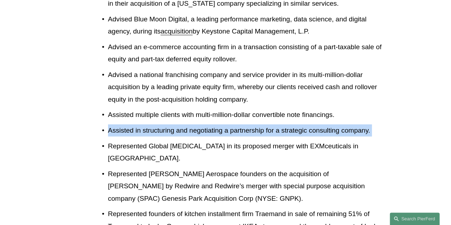
click at [133, 124] on p "Assisted in structuring and negotiating a partnership for a strategic consultin…" at bounding box center [246, 130] width 277 height 12
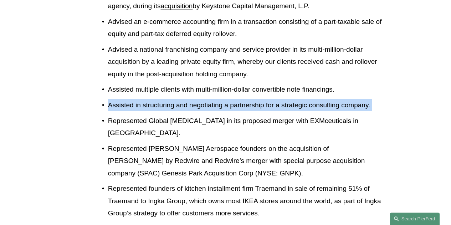
scroll to position [977, 0]
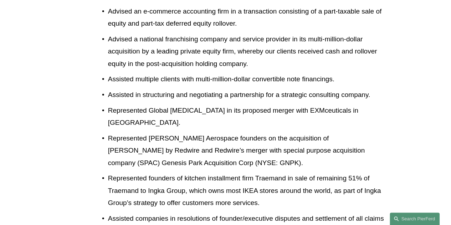
click at [123, 104] on p "Represented Global Cannabinoids in its proposed merger with EXMceuticals in Can…" at bounding box center [246, 116] width 277 height 25
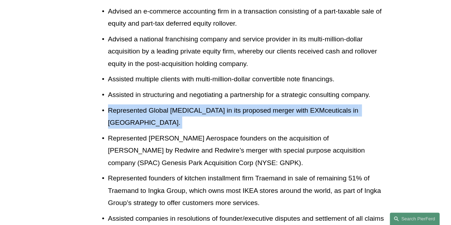
click at [123, 104] on p "Represented Global Cannabinoids in its proposed merger with EXMceuticals in Can…" at bounding box center [246, 116] width 277 height 25
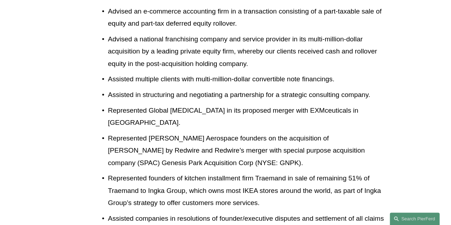
click at [138, 132] on p "Represented Oakman Aerospace founders on the acquisition of Oakman by Redwire a…" at bounding box center [246, 150] width 277 height 37
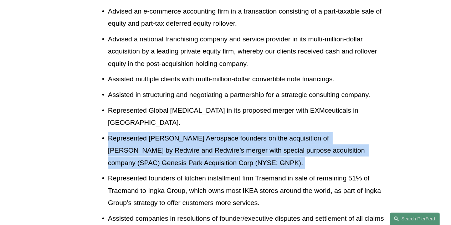
click at [137, 132] on p "Represented Oakman Aerospace founders on the acquisition of Oakman by Redwire a…" at bounding box center [246, 150] width 277 height 37
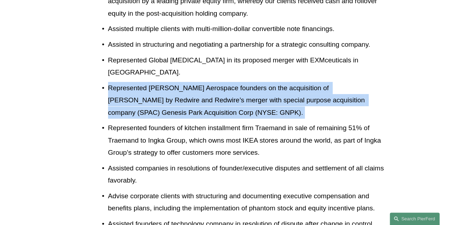
scroll to position [1084, 0]
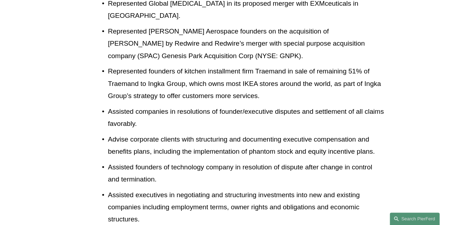
click at [144, 68] on p "Represented founders of kitchen installment firm Traemand in sale of remaining …" at bounding box center [246, 83] width 277 height 37
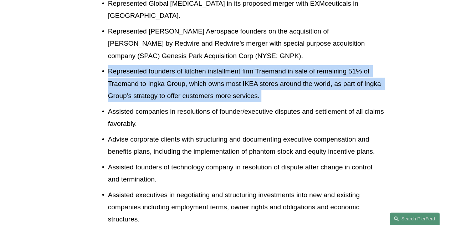
click at [144, 68] on p "Represented founders of kitchen installment firm Traemand in sale of remaining …" at bounding box center [246, 83] width 277 height 37
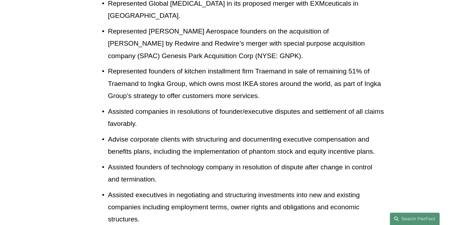
click at [116, 105] on p "Assisted companies in resolutions of founder/executive disputes and settlement …" at bounding box center [246, 117] width 277 height 25
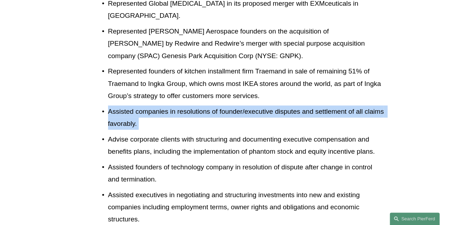
click at [116, 105] on p "Assisted companies in resolutions of founder/executive disputes and settlement …" at bounding box center [246, 117] width 277 height 25
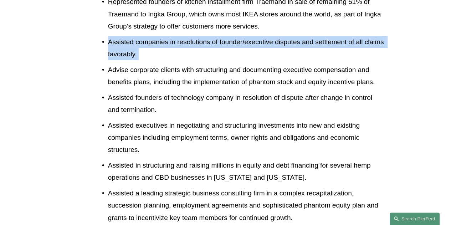
scroll to position [1155, 0]
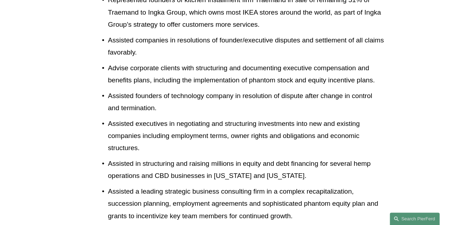
click at [125, 62] on p "Advise corporate clients with structuring and documenting executive compensatio…" at bounding box center [246, 74] width 277 height 25
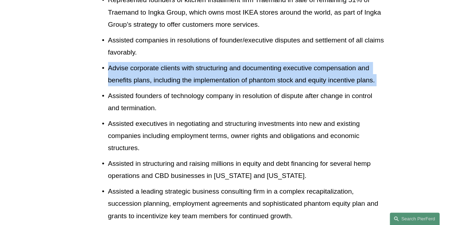
click at [125, 62] on p "Advise corporate clients with structuring and documenting executive compensatio…" at bounding box center [246, 74] width 277 height 25
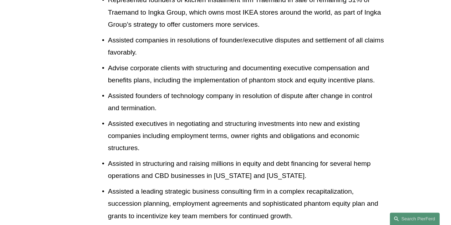
click at [140, 90] on p "Assisted founders of technology company in resolution of dispute after change i…" at bounding box center [246, 102] width 277 height 25
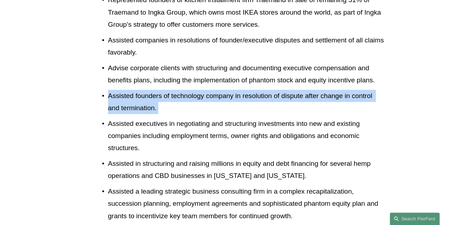
click at [140, 90] on p "Assisted founders of technology company in resolution of dispute after change i…" at bounding box center [246, 102] width 277 height 25
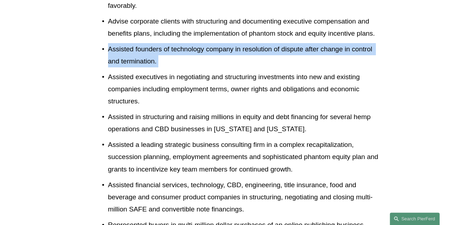
scroll to position [1191, 0]
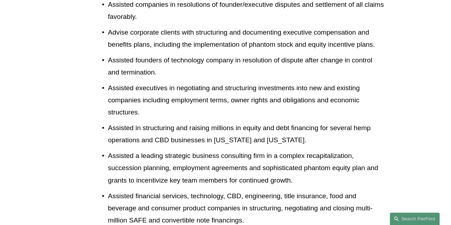
click at [124, 82] on p "Assisted executives in negotiating and structuring investments into new and exi…" at bounding box center [246, 100] width 277 height 37
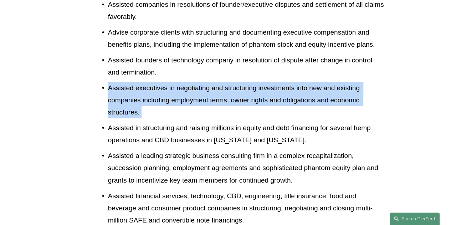
click at [124, 82] on p "Assisted executives in negotiating and structuring investments into new and exi…" at bounding box center [246, 100] width 277 height 37
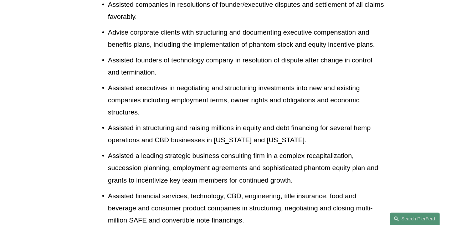
click at [144, 122] on p "Assisted in structuring and raising millions in equity and debt financing for s…" at bounding box center [246, 134] width 277 height 25
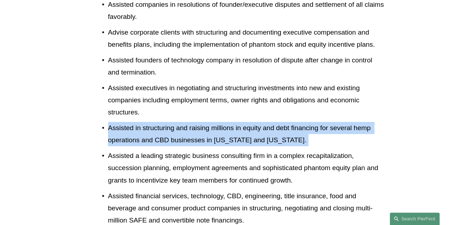
click at [144, 122] on p "Assisted in structuring and raising millions in equity and debt financing for s…" at bounding box center [246, 134] width 277 height 25
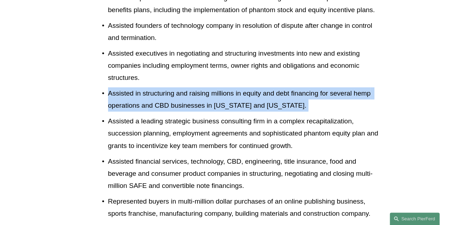
scroll to position [1262, 0]
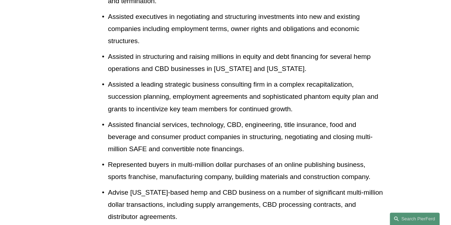
click at [139, 82] on p "Assisted a leading strategic business consulting firm in a complex recapitaliza…" at bounding box center [246, 96] width 277 height 37
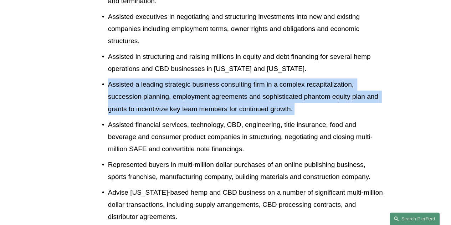
click at [139, 82] on p "Assisted a leading strategic business consulting firm in a complex recapitaliza…" at bounding box center [246, 96] width 277 height 37
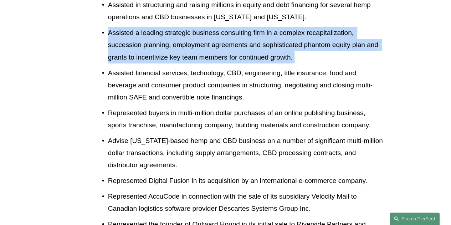
scroll to position [1226, 0]
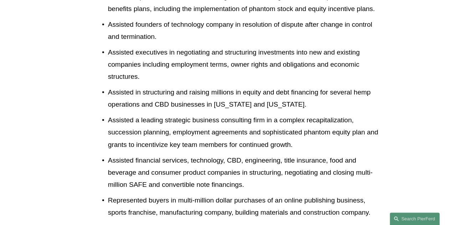
click at [138, 154] on p "Assisted financial services, technology, CBD, engineering, title insurance, foo…" at bounding box center [246, 172] width 277 height 37
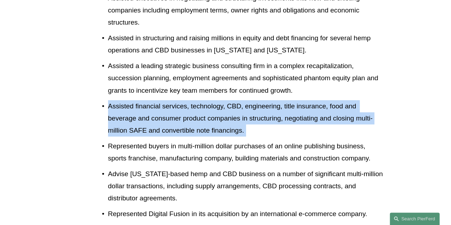
scroll to position [1333, 0]
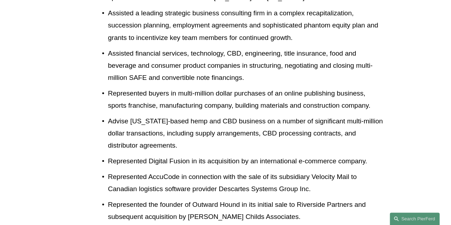
click at [150, 87] on p "Represented buyers in multi-million dollar purchases of an online publishing bu…" at bounding box center [246, 99] width 277 height 25
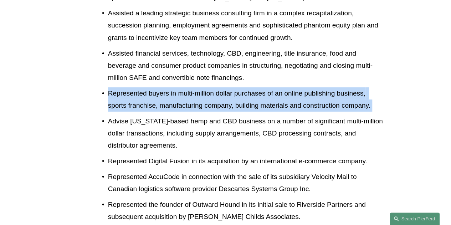
click at [150, 87] on p "Represented buyers in multi-million dollar purchases of an online publishing bu…" at bounding box center [246, 99] width 277 height 25
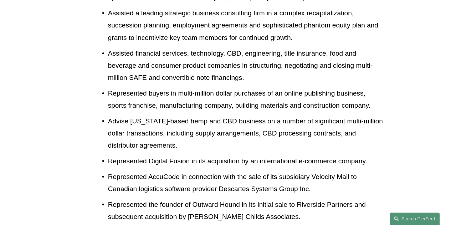
click at [133, 117] on p "Advise Colorado-based hemp and CBD business on a number of significant multi-mi…" at bounding box center [246, 133] width 277 height 37
click at [132, 118] on p "Advise Colorado-based hemp and CBD business on a number of significant multi-mi…" at bounding box center [246, 133] width 277 height 37
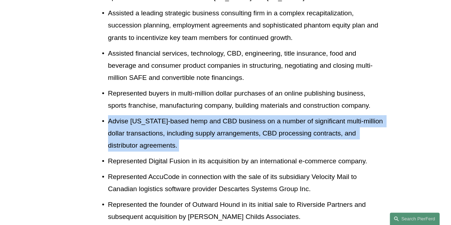
click at [132, 118] on p "Advise Colorado-based hemp and CBD business on a number of significant multi-mi…" at bounding box center [246, 133] width 277 height 37
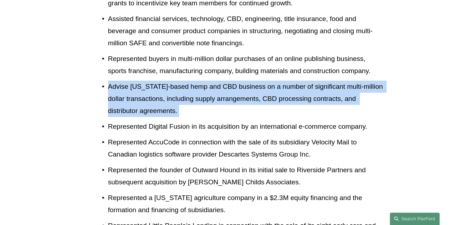
scroll to position [1440, 0]
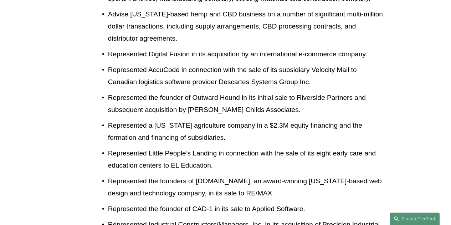
click at [132, 48] on p "Represented Digital Fusion in its acquisition by an international e-commerce co…" at bounding box center [246, 54] width 277 height 12
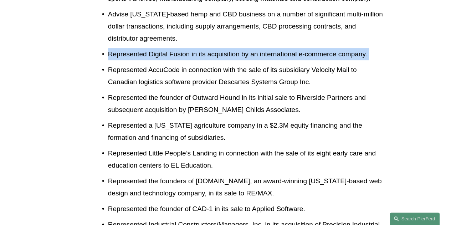
click at [132, 48] on p "Represented Digital Fusion in its acquisition by an international e-commerce co…" at bounding box center [246, 54] width 277 height 12
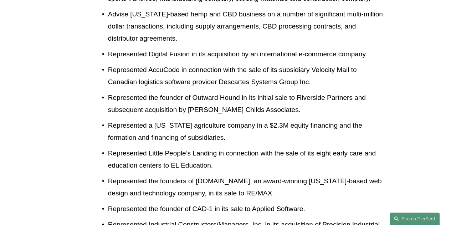
click at [134, 64] on p "Represented AccuCode in connection with the sale of its subsidiary Velocity Mai…" at bounding box center [246, 76] width 277 height 25
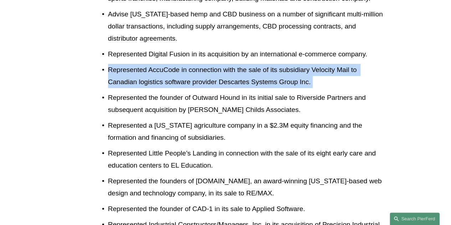
click at [134, 64] on p "Represented AccuCode in connection with the sale of its subsidiary Velocity Mai…" at bounding box center [246, 76] width 277 height 25
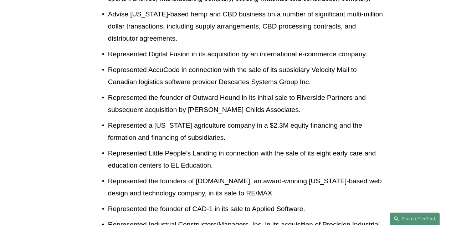
click at [144, 92] on p "Represented the founder of Outward Hound in its initial sale to Riverside Partn…" at bounding box center [246, 104] width 277 height 25
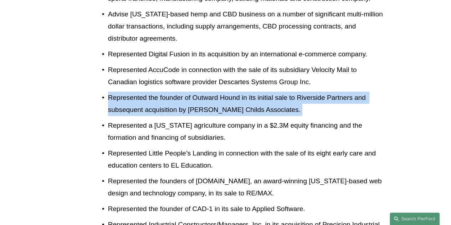
click at [143, 92] on p "Represented the founder of Outward Hound in its initial sale to Riverside Partn…" at bounding box center [246, 104] width 277 height 25
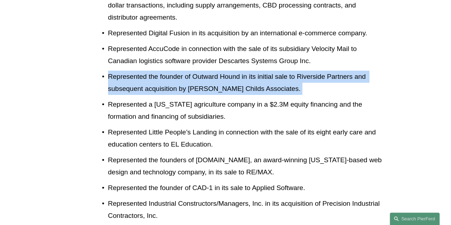
scroll to position [1476, 0]
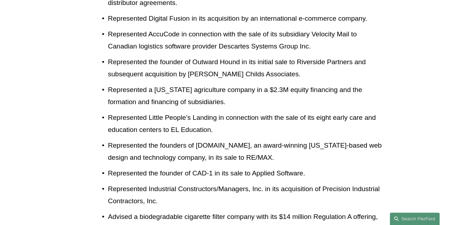
click at [134, 84] on p "Represented a Colorado agriculture company in a $2.3M equity financing and the …" at bounding box center [246, 96] width 277 height 25
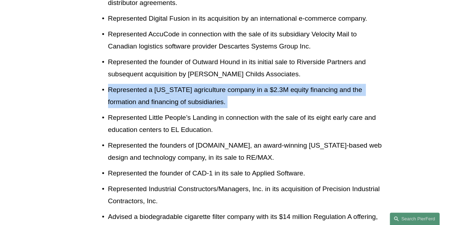
click at [134, 84] on p "Represented a Colorado agriculture company in a $2.3M equity financing and the …" at bounding box center [246, 96] width 277 height 25
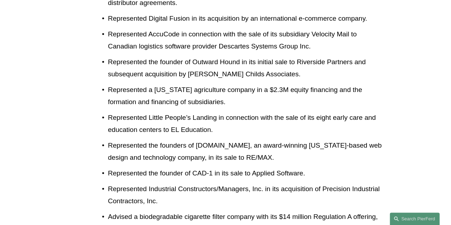
click at [143, 112] on p "Represented Little People’s Landing in connection with the sale of its eight ea…" at bounding box center [246, 124] width 277 height 25
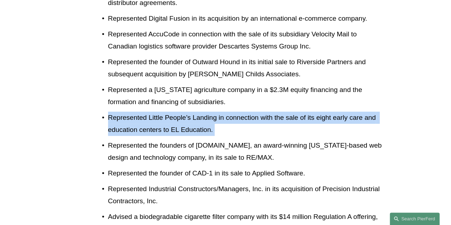
click at [143, 112] on p "Represented Little People’s Landing in connection with the sale of its eight ea…" at bounding box center [246, 124] width 277 height 25
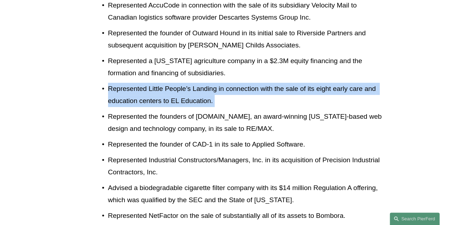
scroll to position [1547, 0]
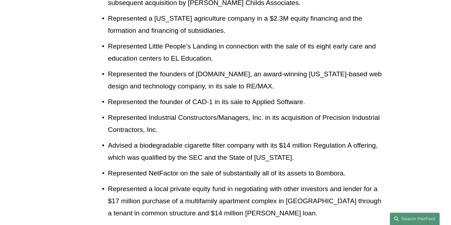
click at [141, 68] on p "Represented the founders of booj.com, an award-winning Colorado-based web desig…" at bounding box center [246, 80] width 277 height 25
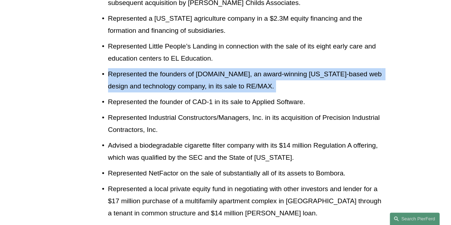
click at [141, 68] on p "Represented the founders of booj.com, an award-winning Colorado-based web desig…" at bounding box center [246, 80] width 277 height 25
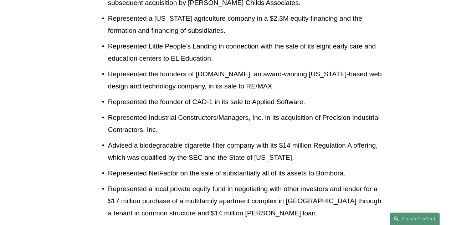
click at [143, 96] on p "Represented the founder of CAD-1 in its sale to Applied Software." at bounding box center [246, 102] width 277 height 12
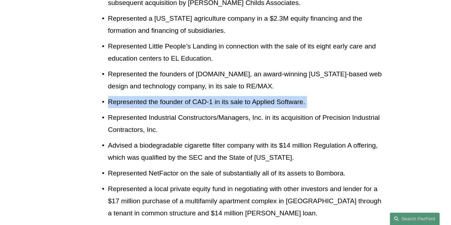
click at [143, 96] on p "Represented the founder of CAD-1 in its sale to Applied Software." at bounding box center [246, 102] width 277 height 12
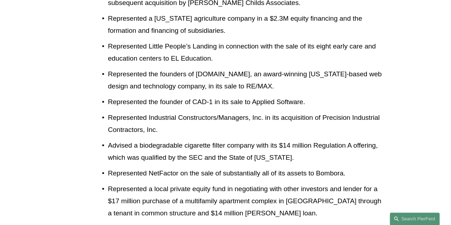
click at [123, 112] on p "Represented Industrial Constructors/Managers, Inc. in its acquisition of Precis…" at bounding box center [246, 124] width 277 height 25
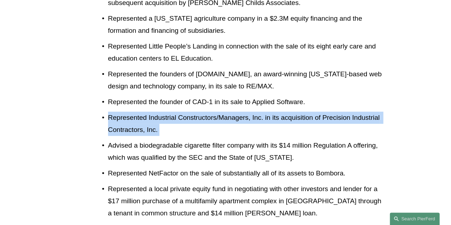
click at [123, 112] on p "Represented Industrial Constructors/Managers, Inc. in its acquisition of Precis…" at bounding box center [246, 124] width 277 height 25
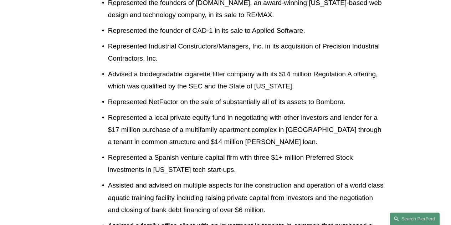
click at [137, 68] on p "Advised a biodegradable cigarette filter company with its $14 million Regulatio…" at bounding box center [246, 80] width 277 height 25
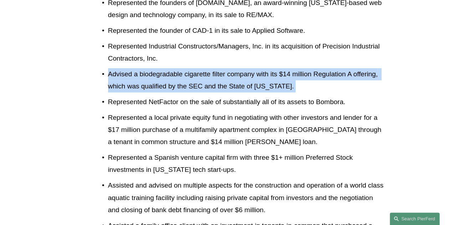
click at [137, 68] on p "Advised a biodegradable cigarette filter company with its $14 million Regulatio…" at bounding box center [246, 80] width 277 height 25
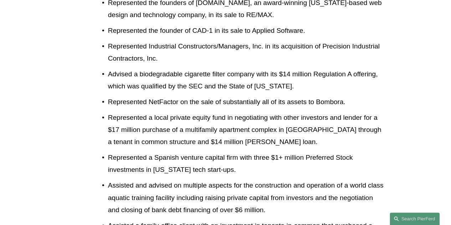
click at [151, 96] on p "Represented NetFactor on the sale of substantially all of its assets to Bombora." at bounding box center [246, 102] width 277 height 12
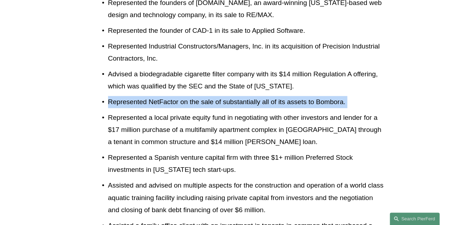
click at [151, 96] on p "Represented NetFactor on the sale of substantially all of its assets to Bombora." at bounding box center [246, 102] width 277 height 12
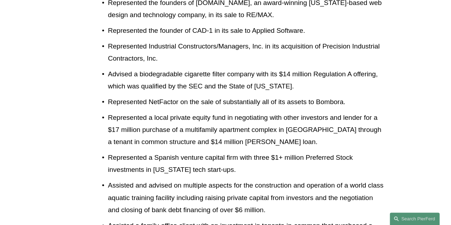
click at [148, 112] on p "Represented a local private equity fund in negotiating with other investors and…" at bounding box center [246, 130] width 277 height 37
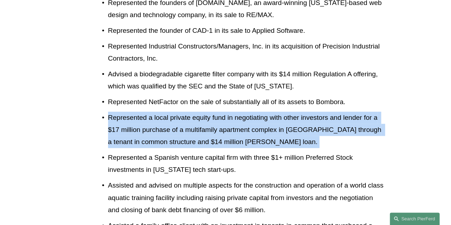
click at [148, 112] on p "Represented a local private equity fund in negotiating with other investors and…" at bounding box center [246, 130] width 277 height 37
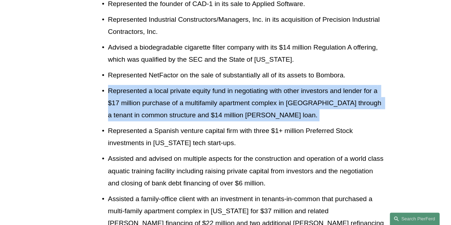
scroll to position [1690, 0]
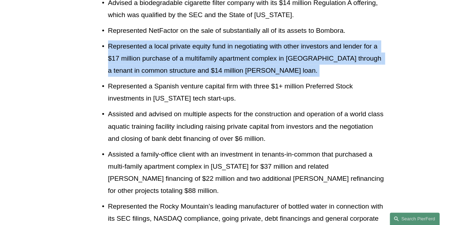
click at [136, 54] on p "Represented a local private equity fund in negotiating with other investors and…" at bounding box center [246, 58] width 277 height 37
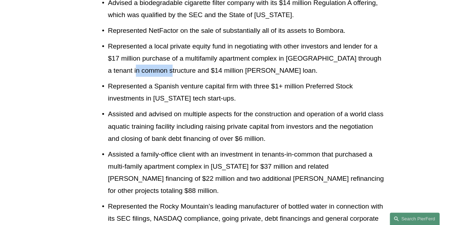
click at [136, 54] on p "Represented a local private equity fund in negotiating with other investors and…" at bounding box center [246, 58] width 277 height 37
click at [123, 80] on p "Represented a Spanish venture capital firm with three $1+ million Preferred Sto…" at bounding box center [246, 92] width 277 height 25
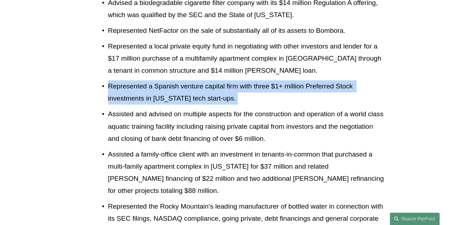
click at [123, 80] on p "Represented a Spanish venture capital firm with three $1+ million Preferred Sto…" at bounding box center [246, 92] width 277 height 25
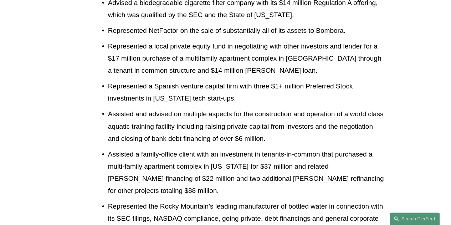
click at [157, 108] on p "Assisted and advised on multiple aspects for the construction and operation of …" at bounding box center [246, 126] width 277 height 37
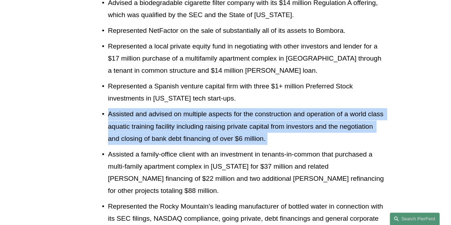
click at [157, 108] on p "Assisted and advised on multiple aspects for the construction and operation of …" at bounding box center [246, 126] width 277 height 37
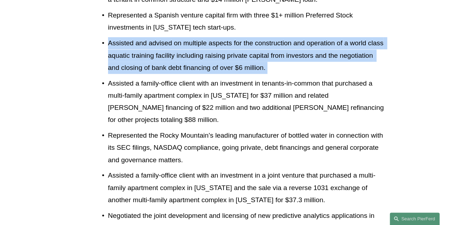
scroll to position [1761, 0]
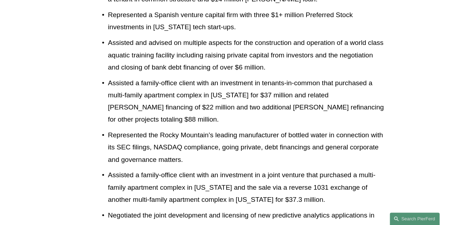
click at [132, 82] on p "Assisted a family-office client with an investment in tenants-in-common that pu…" at bounding box center [246, 101] width 277 height 49
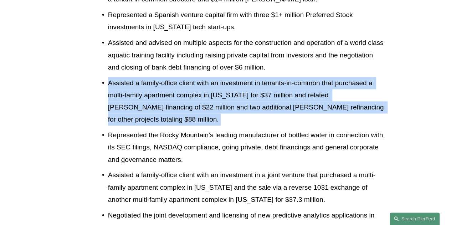
click at [132, 82] on p "Assisted a family-office client with an investment in tenants-in-common that pu…" at bounding box center [246, 101] width 277 height 49
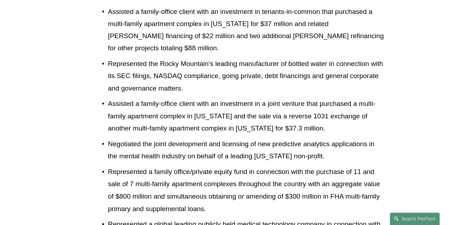
click at [142, 58] on p "Represented the Rocky Mountain’s leading manufacturer of bottled water in conne…" at bounding box center [246, 76] width 277 height 37
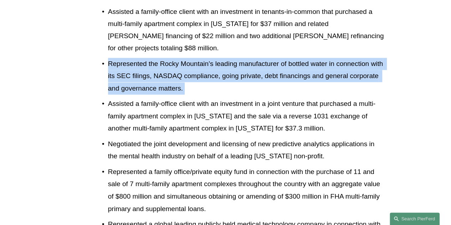
click at [142, 58] on p "Represented the Rocky Mountain’s leading manufacturer of bottled water in conne…" at bounding box center [246, 76] width 277 height 37
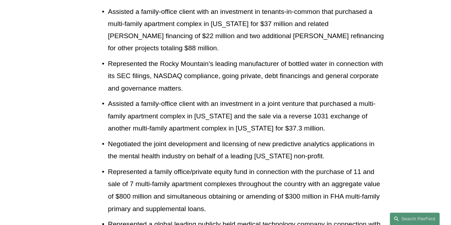
click at [172, 98] on p "Assisted a family-office client with an investment in a joint venture that purc…" at bounding box center [246, 116] width 277 height 37
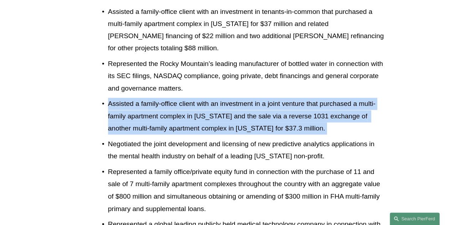
click at [172, 98] on p "Assisted a family-office client with an investment in a joint venture that purc…" at bounding box center [246, 116] width 277 height 37
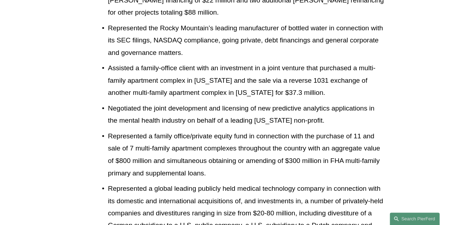
click at [133, 102] on p "Negotiated the joint development and licensing of new predictive analytics appl…" at bounding box center [246, 114] width 277 height 25
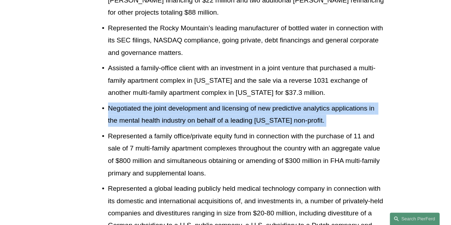
click at [133, 102] on p "Negotiated the joint development and licensing of new predictive analytics appl…" at bounding box center [246, 114] width 277 height 25
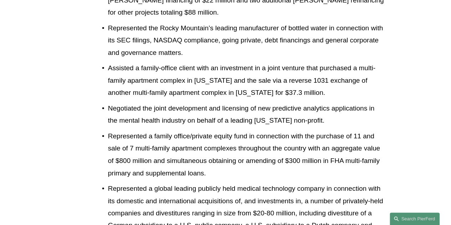
click at [150, 134] on p "Represented a family office/private equity fund in connection with the purchase…" at bounding box center [246, 154] width 277 height 49
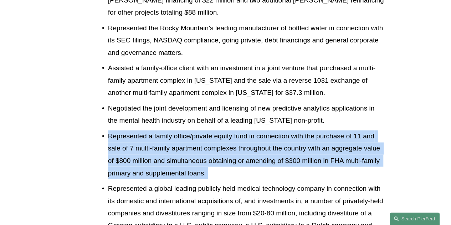
click at [150, 134] on p "Represented a family office/private equity fund in connection with the purchase…" at bounding box center [246, 154] width 277 height 49
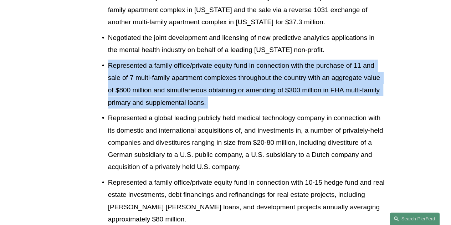
scroll to position [1939, 0]
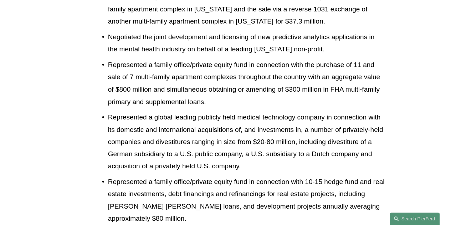
click at [144, 114] on p "Represented a global leading publicly held medical technology company in connec…" at bounding box center [246, 141] width 277 height 61
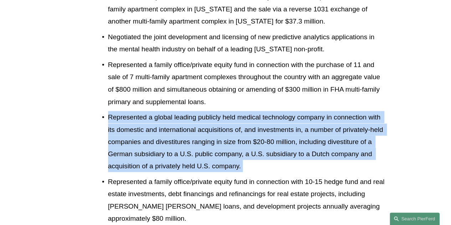
click at [144, 114] on p "Represented a global leading publicly held medical technology company in connec…" at bounding box center [246, 141] width 277 height 61
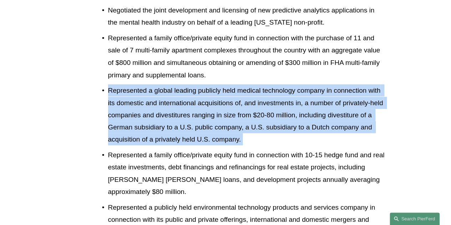
scroll to position [1975, 0]
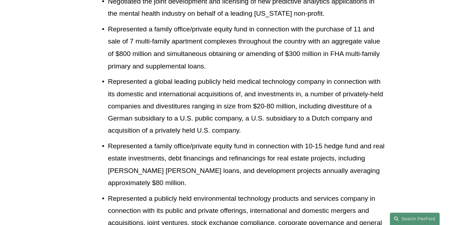
click at [127, 140] on p "Represented a family office/private equity fund in connection with 10-15 hedge …" at bounding box center [246, 164] width 277 height 49
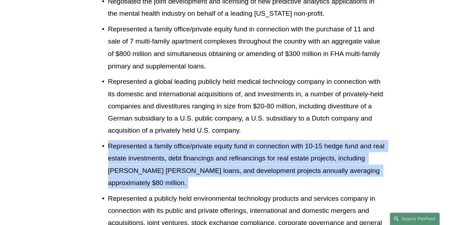
click at [128, 140] on p "Represented a family office/private equity fund in connection with 10-15 hedge …" at bounding box center [246, 164] width 277 height 49
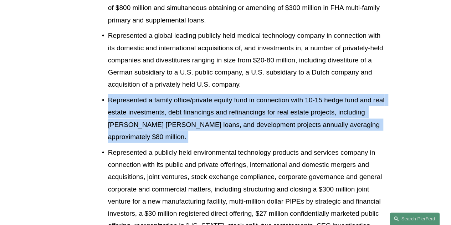
scroll to position [2046, 0]
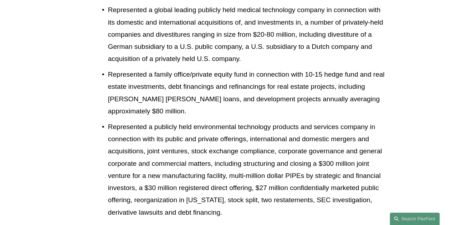
click at [163, 121] on p "Represented a publicly held environmental technology products and services comp…" at bounding box center [246, 170] width 277 height 98
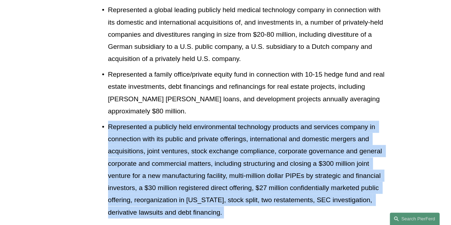
click at [163, 121] on p "Represented a publicly held environmental technology products and services comp…" at bounding box center [246, 170] width 277 height 98
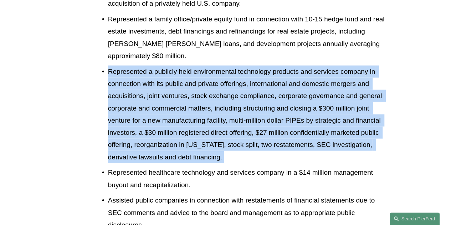
scroll to position [2153, 0]
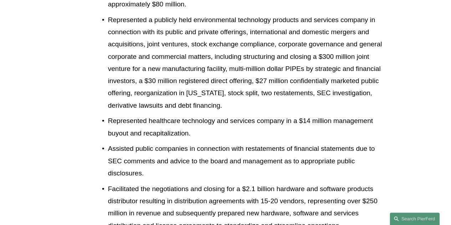
click at [135, 115] on p "Represented healthcare technology and services company in a $14 million managem…" at bounding box center [246, 127] width 277 height 25
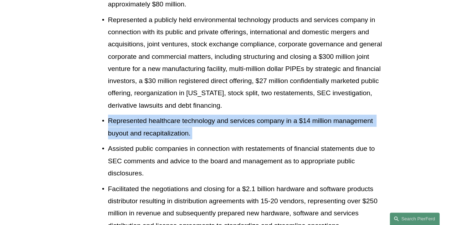
click at [135, 115] on p "Represented healthcare technology and services company in a $14 million managem…" at bounding box center [246, 127] width 277 height 25
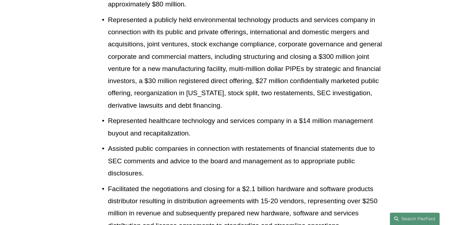
click at [140, 143] on p "Assisted public companies in connection with restatements of financial statemen…" at bounding box center [246, 161] width 277 height 37
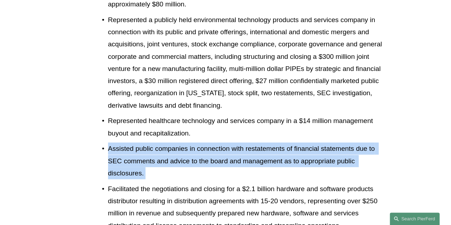
click at [140, 143] on p "Assisted public companies in connection with restatements of financial statemen…" at bounding box center [246, 161] width 277 height 37
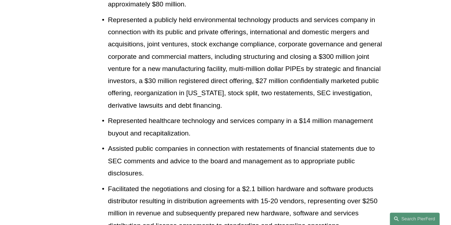
click at [141, 183] on p "Facilitated the negotiations and closing for a $2.1 billion hardware and softwa…" at bounding box center [246, 207] width 277 height 49
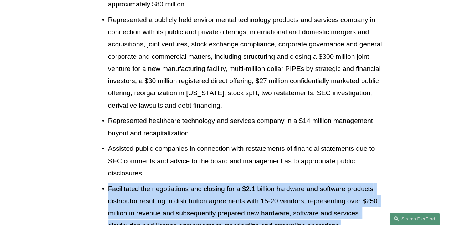
click at [141, 183] on p "Facilitated the negotiations and closing for a $2.1 billion hardware and softwa…" at bounding box center [246, 207] width 277 height 49
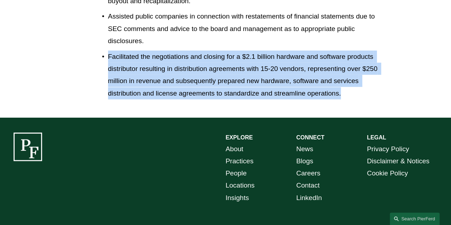
scroll to position [2295, 0]
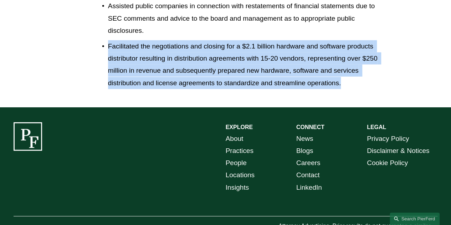
drag, startPoint x: 86, startPoint y: 208, endPoint x: 20, endPoint y: 206, distance: 65.9
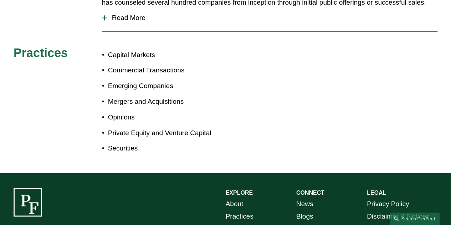
scroll to position [396, 0]
